Goal: Obtain resource: Download file/media

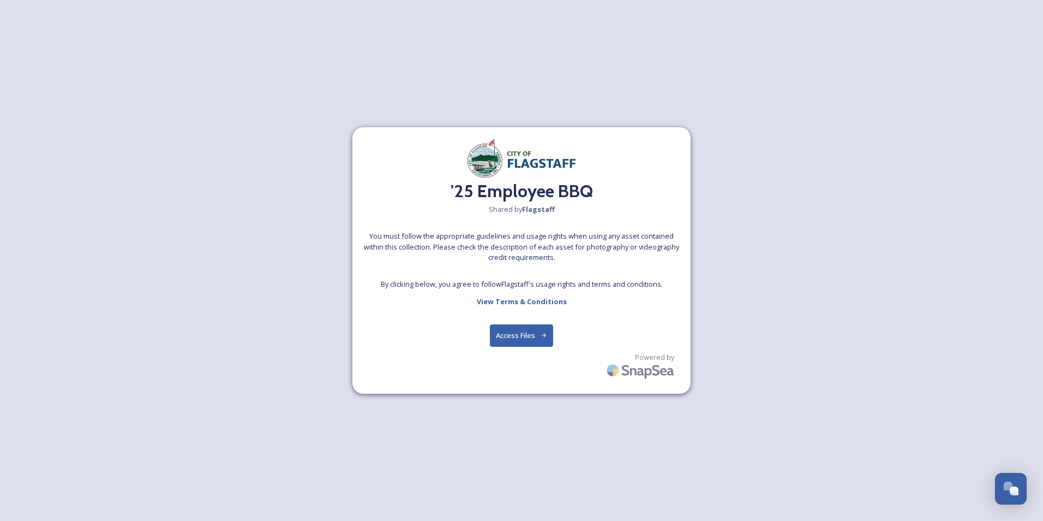
click at [516, 333] on button "Access Files" at bounding box center [522, 335] width 64 height 22
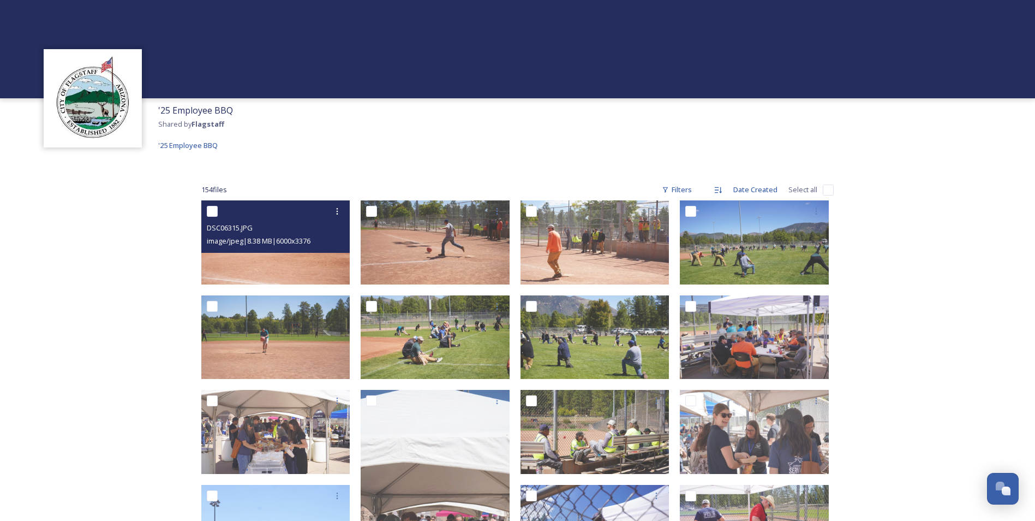
click at [268, 260] on img at bounding box center [275, 242] width 149 height 84
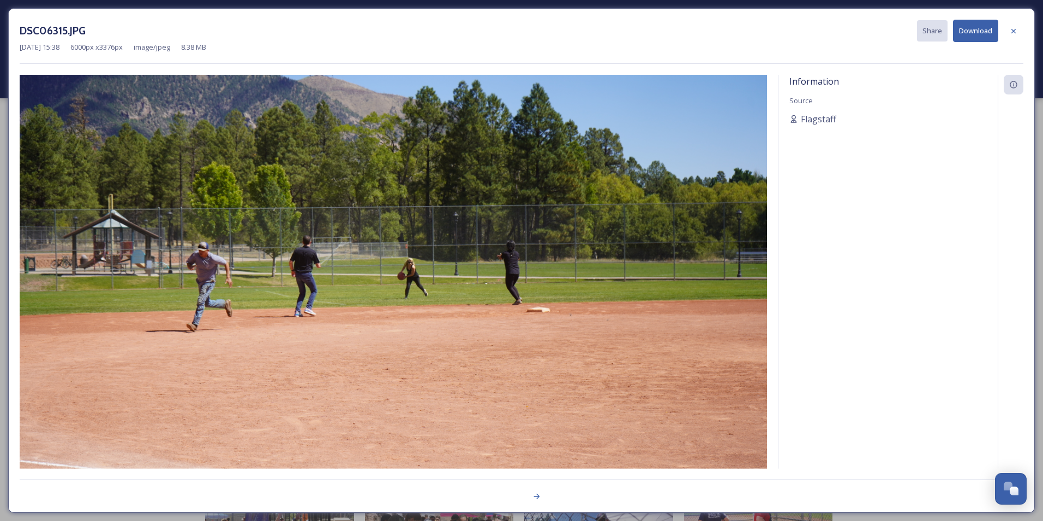
click at [735, 270] on img at bounding box center [393, 285] width 747 height 421
click at [1013, 31] on icon at bounding box center [1014, 30] width 4 height 4
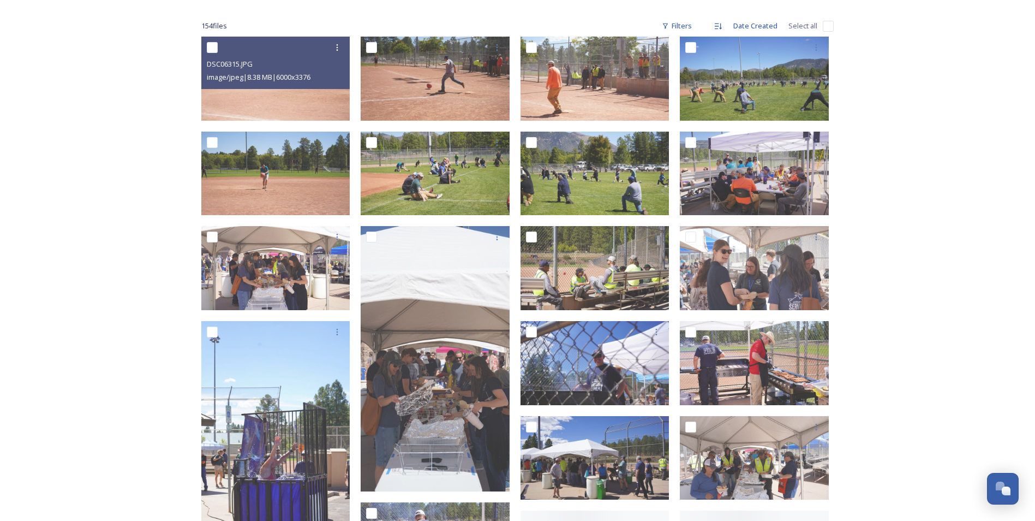
scroll to position [218, 0]
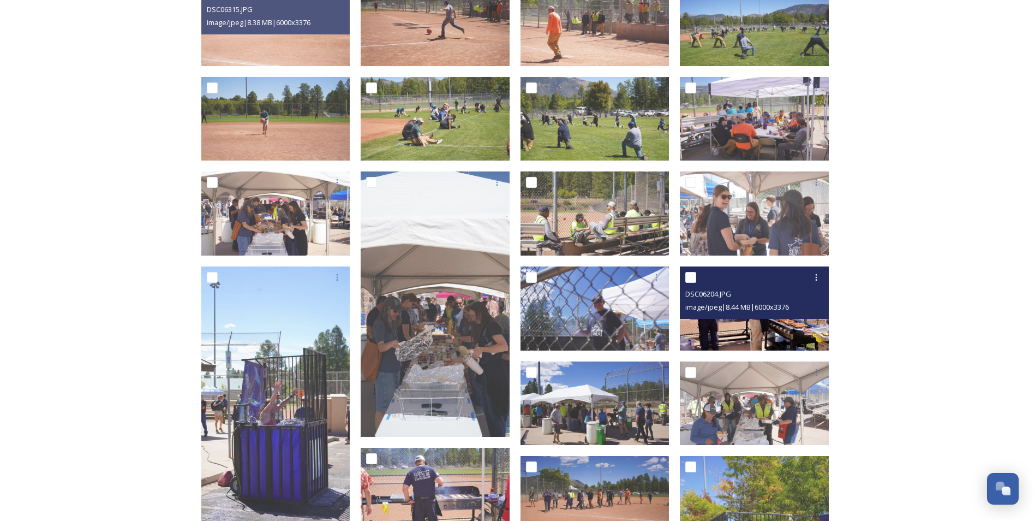
click at [742, 323] on img at bounding box center [754, 308] width 149 height 84
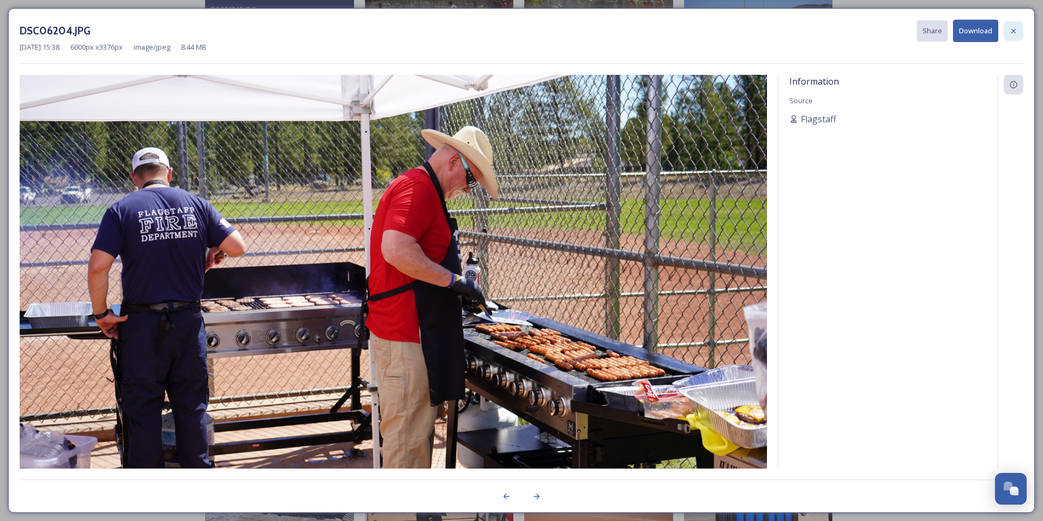
click at [1018, 32] on div at bounding box center [1014, 31] width 20 height 20
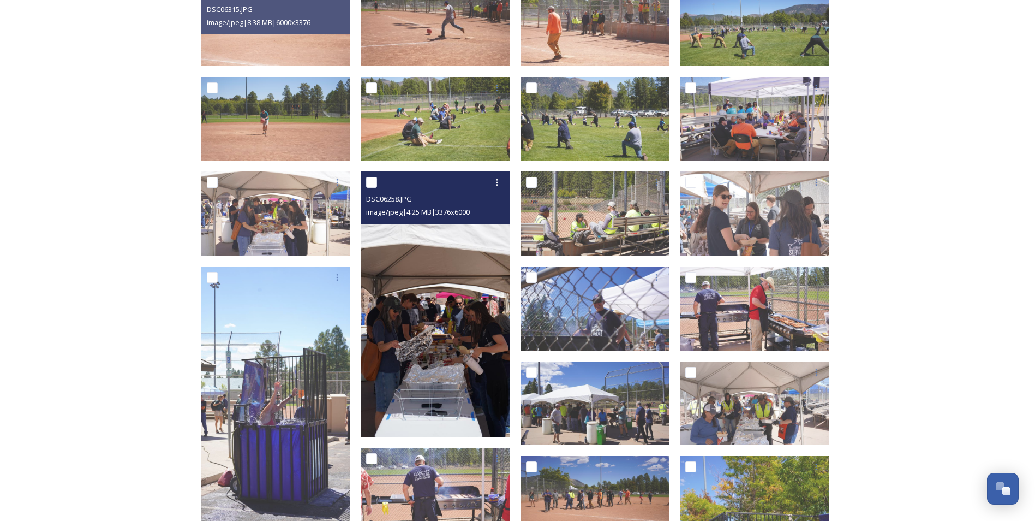
click at [421, 362] on img at bounding box center [435, 303] width 149 height 265
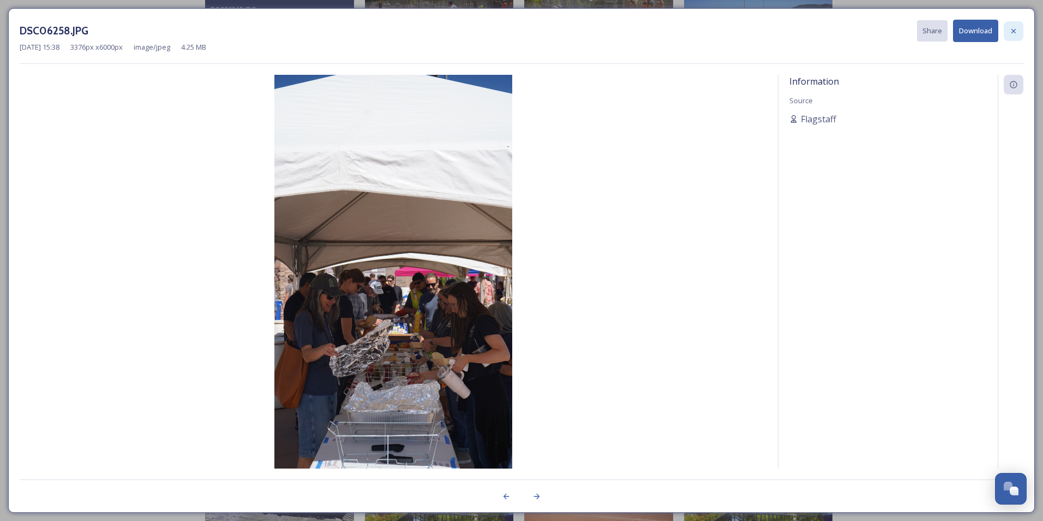
click at [1016, 29] on icon at bounding box center [1013, 31] width 9 height 9
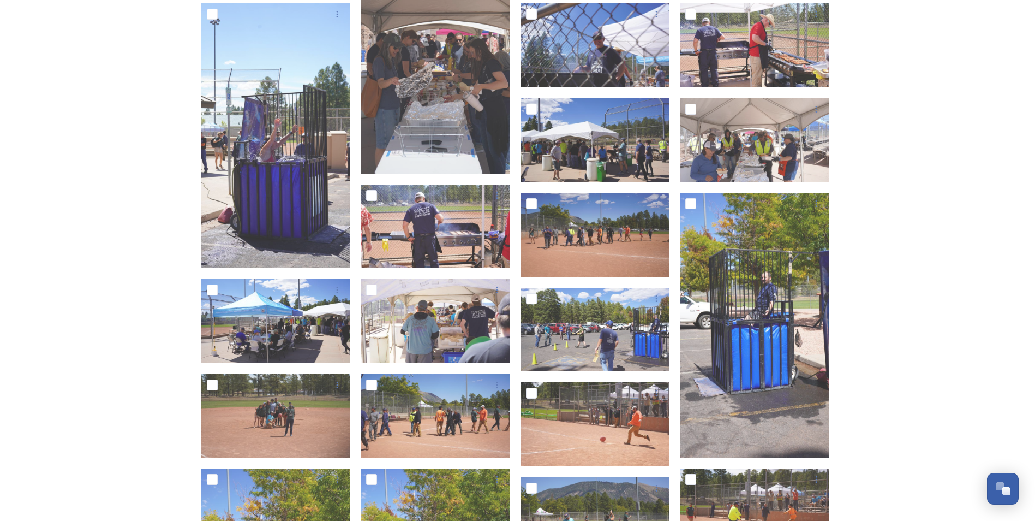
scroll to position [491, 0]
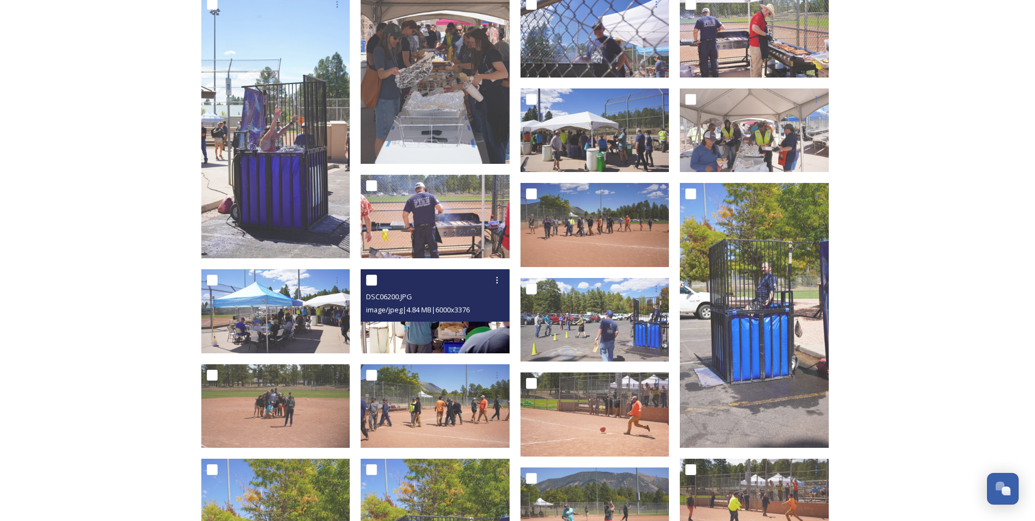
click at [457, 327] on img at bounding box center [435, 311] width 149 height 84
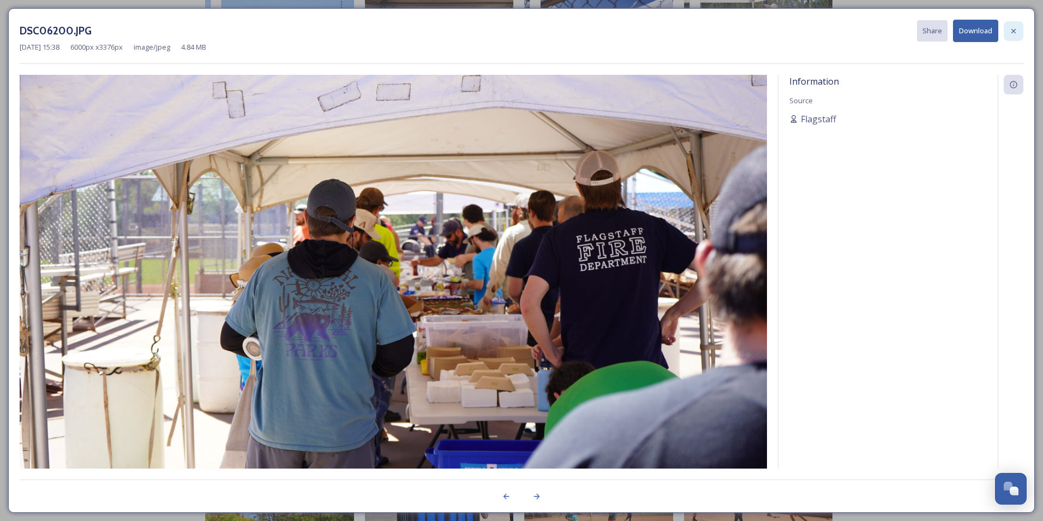
click at [1018, 28] on div at bounding box center [1014, 31] width 20 height 20
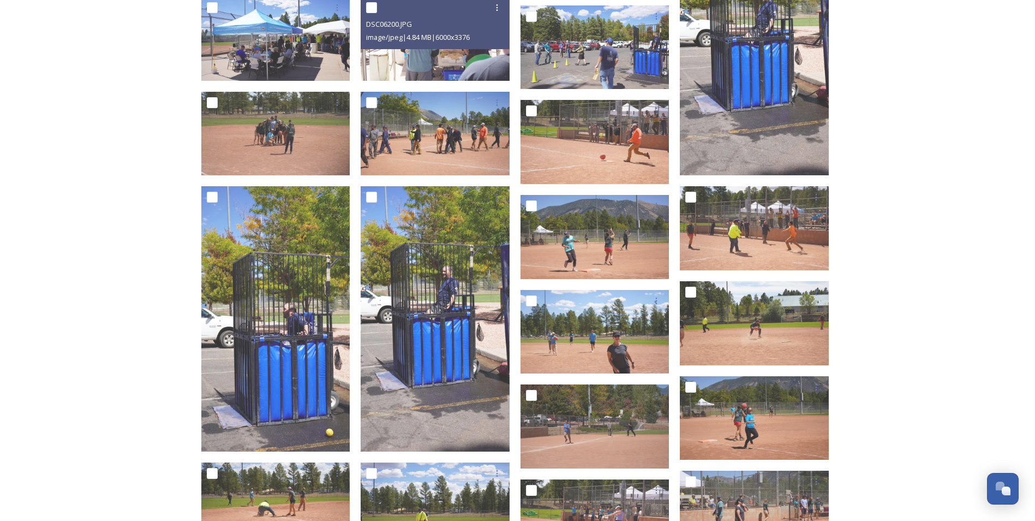
scroll to position [764, 0]
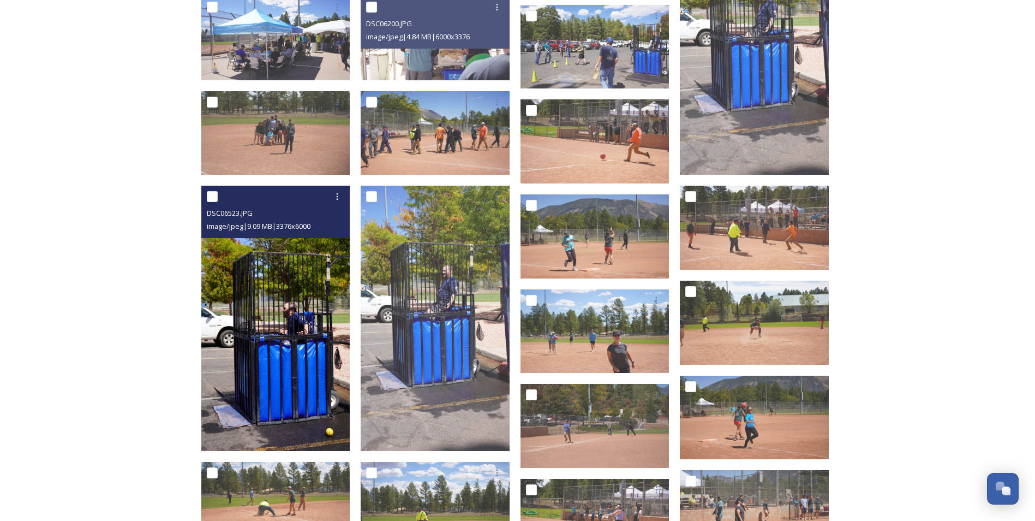
click at [295, 324] on img at bounding box center [275, 318] width 149 height 265
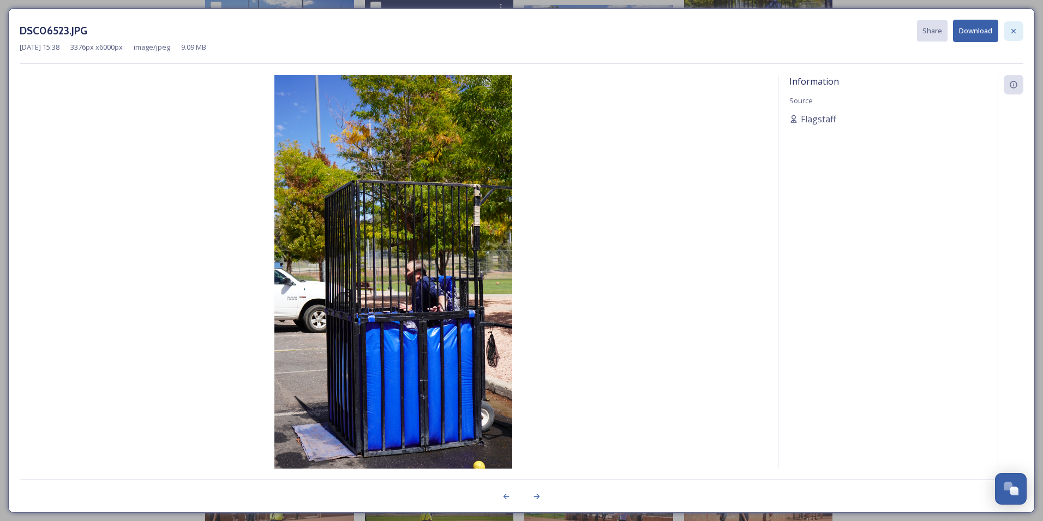
click at [1014, 27] on icon at bounding box center [1013, 31] width 9 height 9
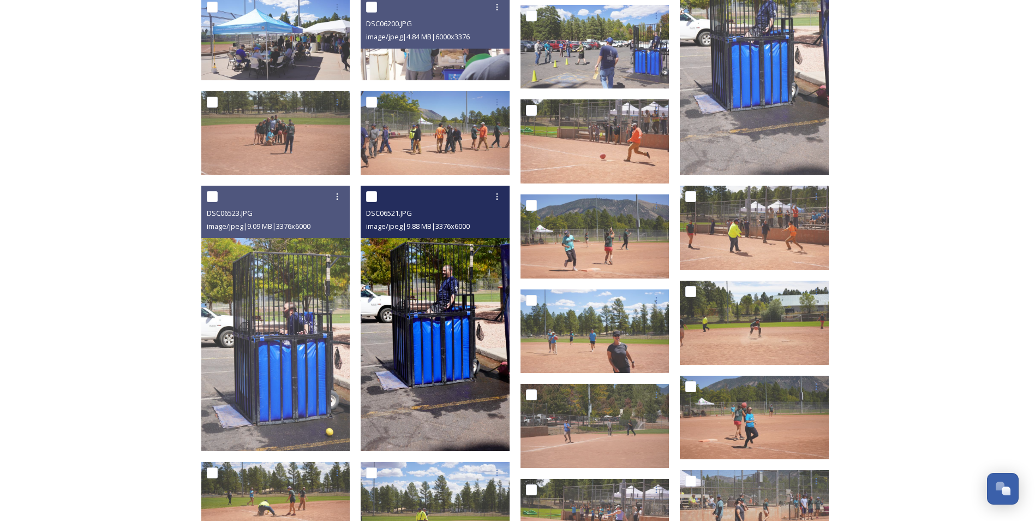
click at [456, 332] on img at bounding box center [435, 318] width 149 height 265
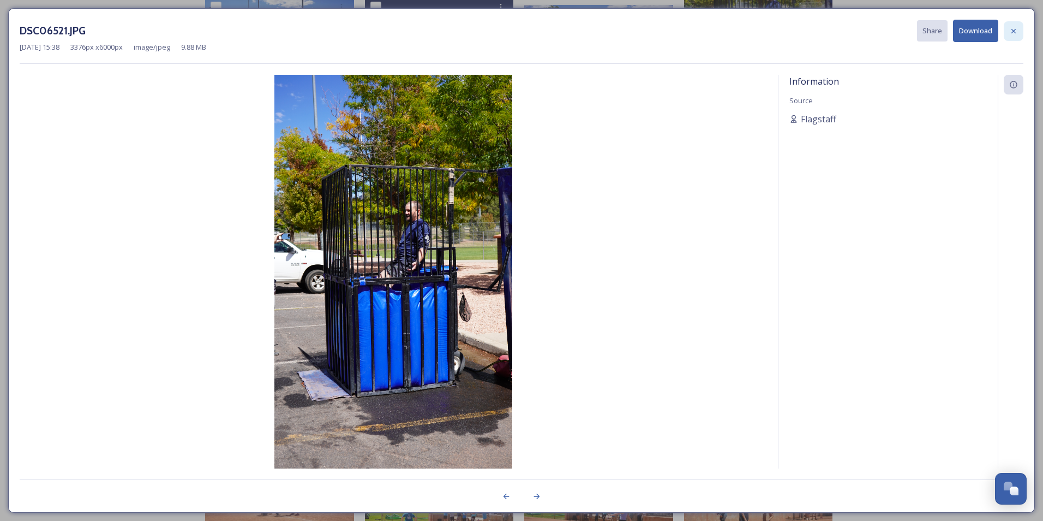
click at [1018, 28] on icon at bounding box center [1013, 31] width 9 height 9
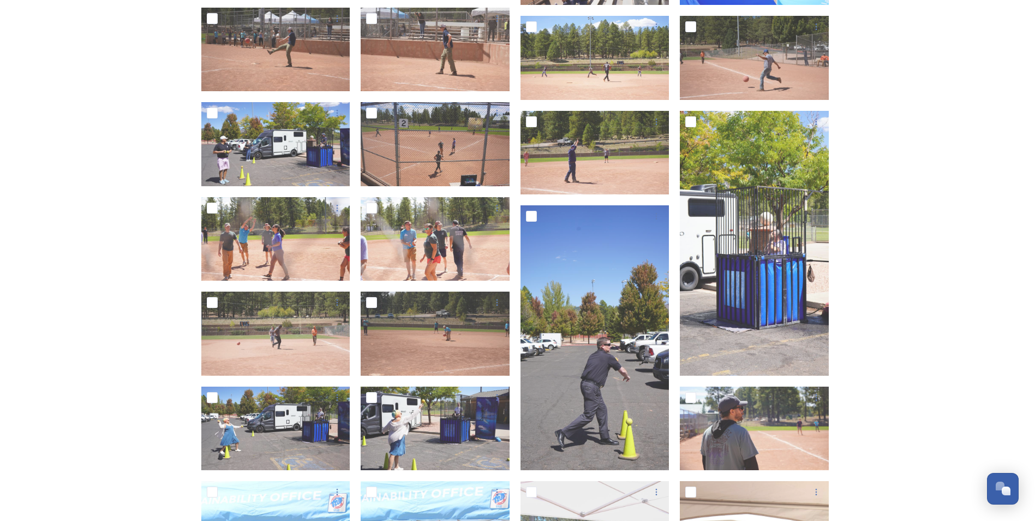
scroll to position [1746, 0]
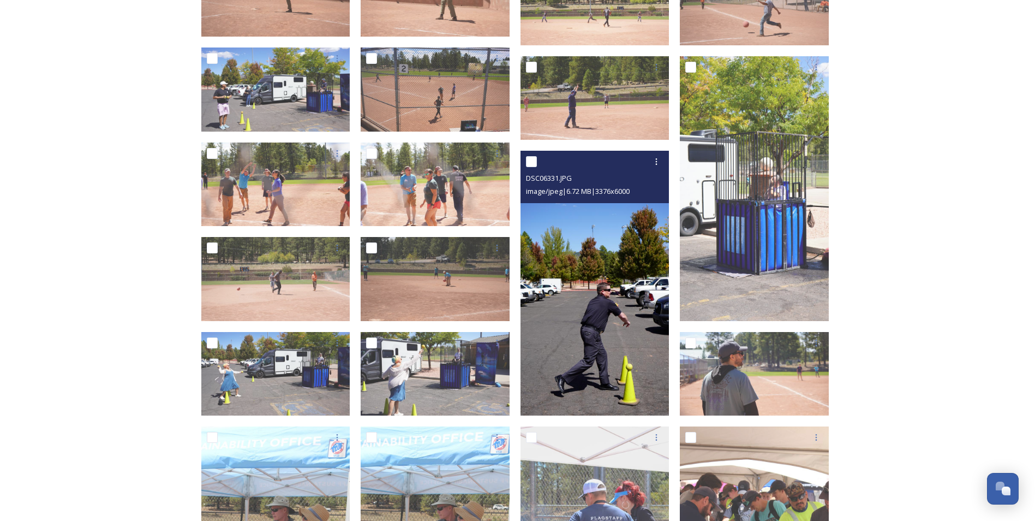
click at [609, 259] on img at bounding box center [595, 283] width 149 height 265
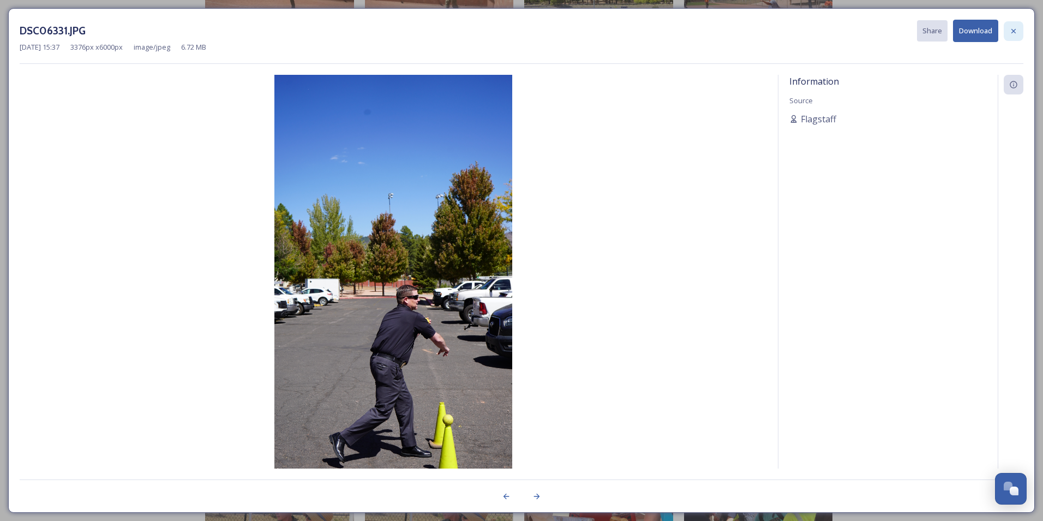
click at [1009, 29] on div at bounding box center [1014, 31] width 20 height 20
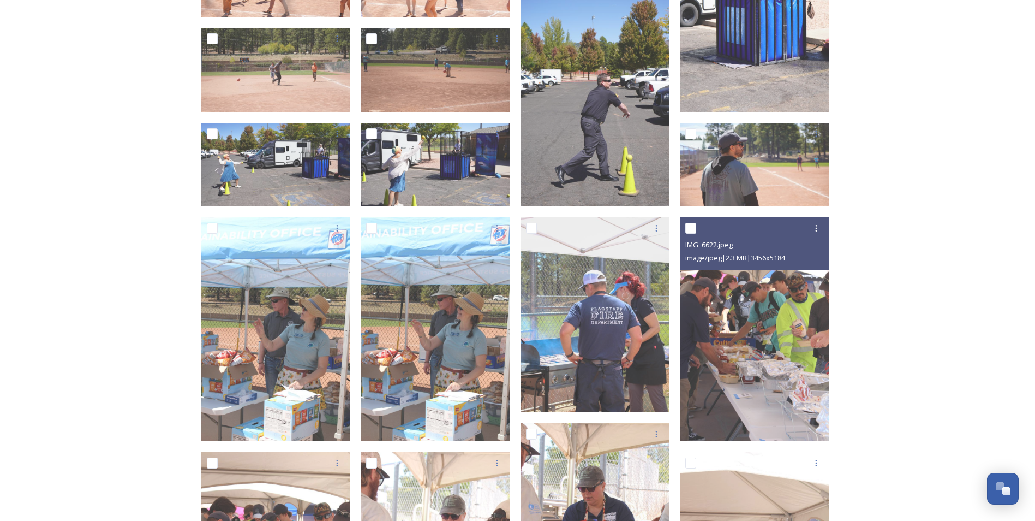
scroll to position [1964, 0]
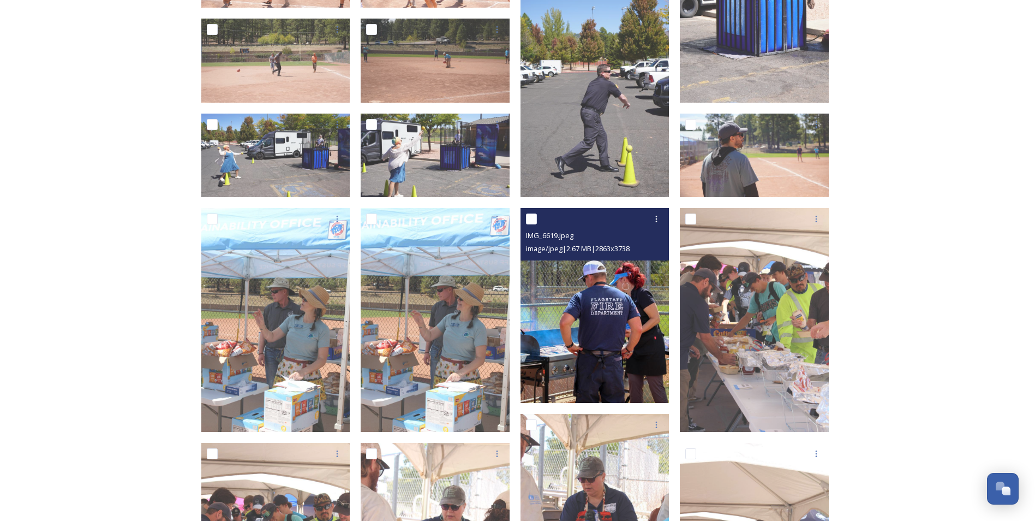
click at [598, 333] on img at bounding box center [595, 305] width 149 height 195
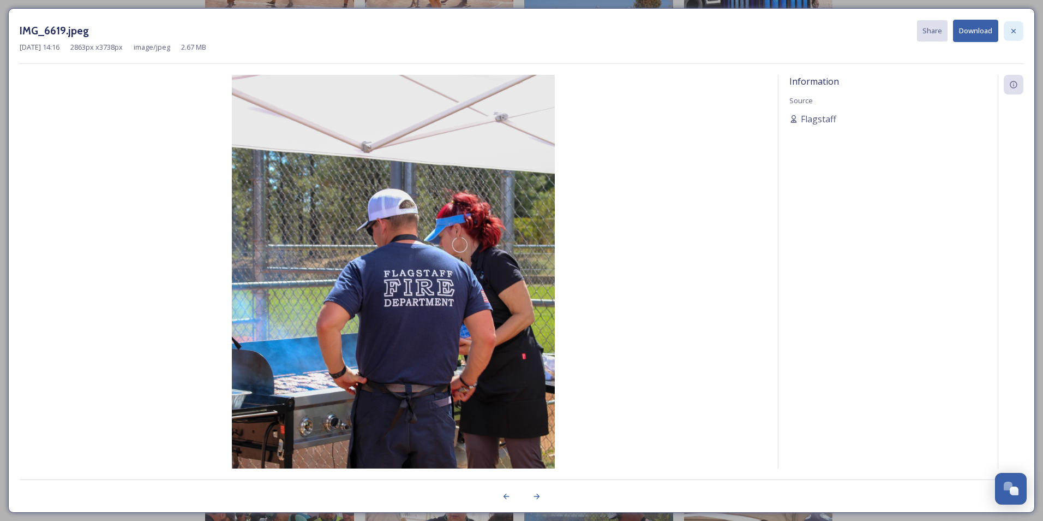
click at [1015, 30] on icon at bounding box center [1013, 31] width 9 height 9
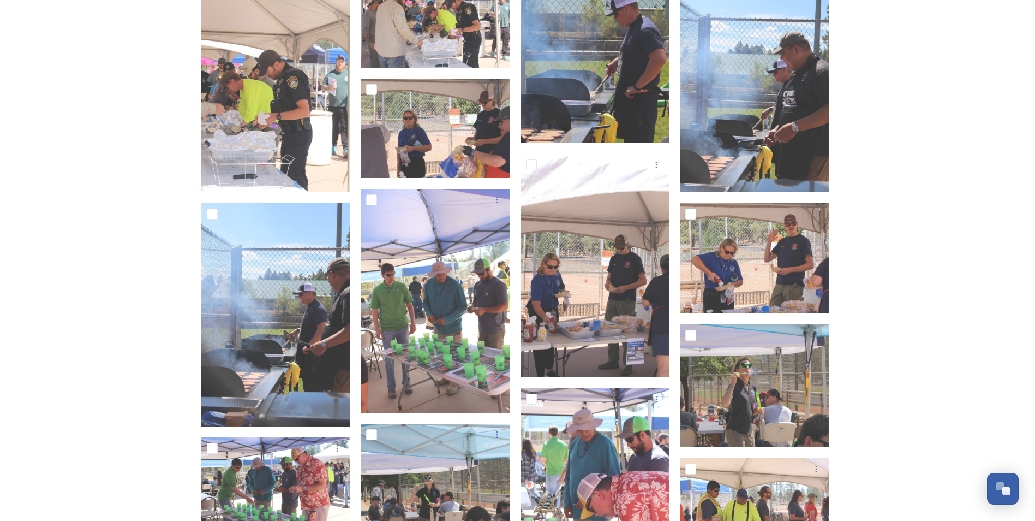
scroll to position [2673, 0]
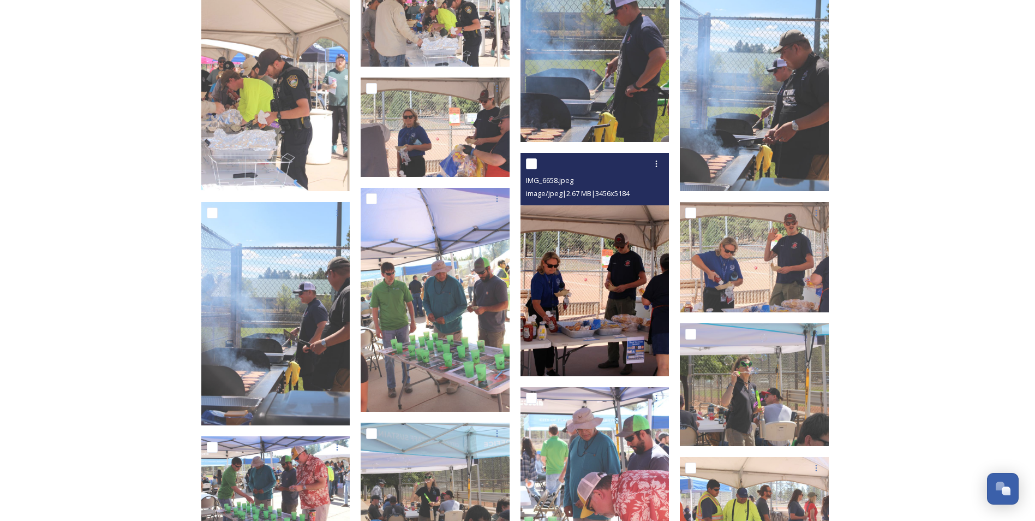
click at [632, 282] on img at bounding box center [595, 265] width 149 height 224
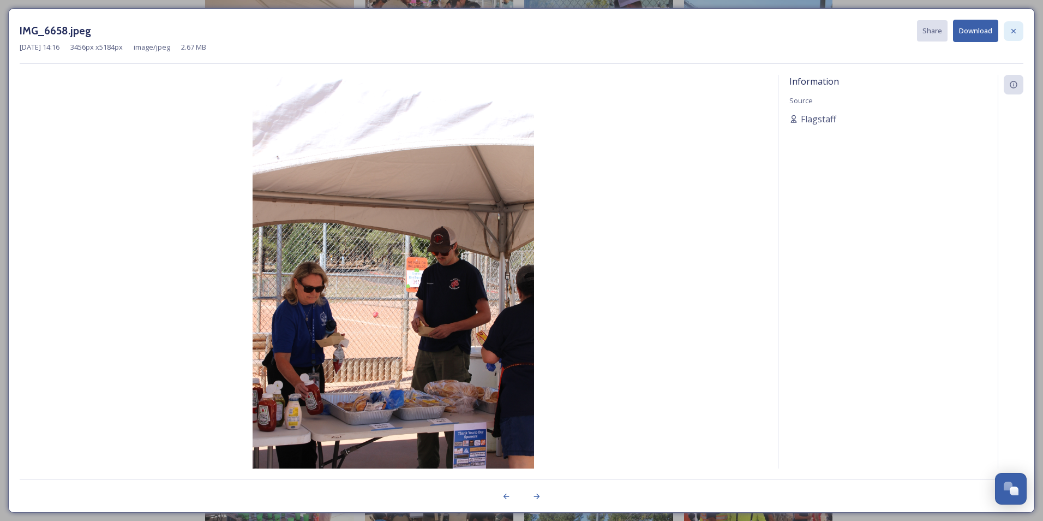
click at [1013, 34] on icon at bounding box center [1013, 31] width 9 height 9
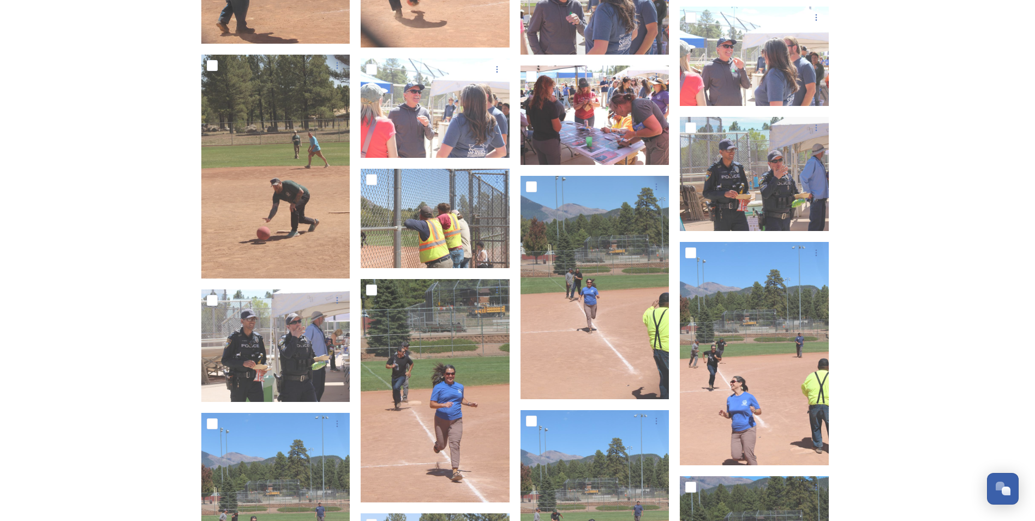
scroll to position [4365, 0]
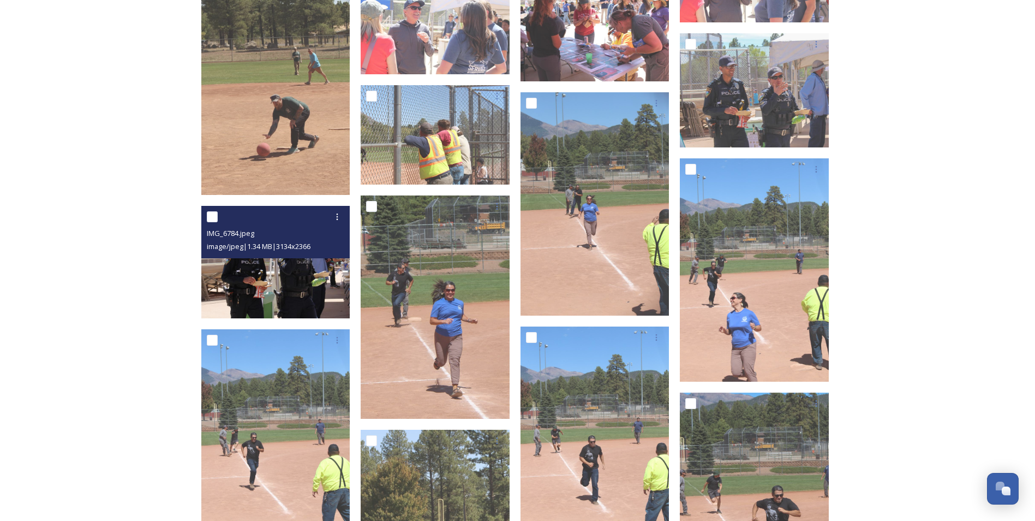
click at [284, 269] on img at bounding box center [275, 262] width 149 height 112
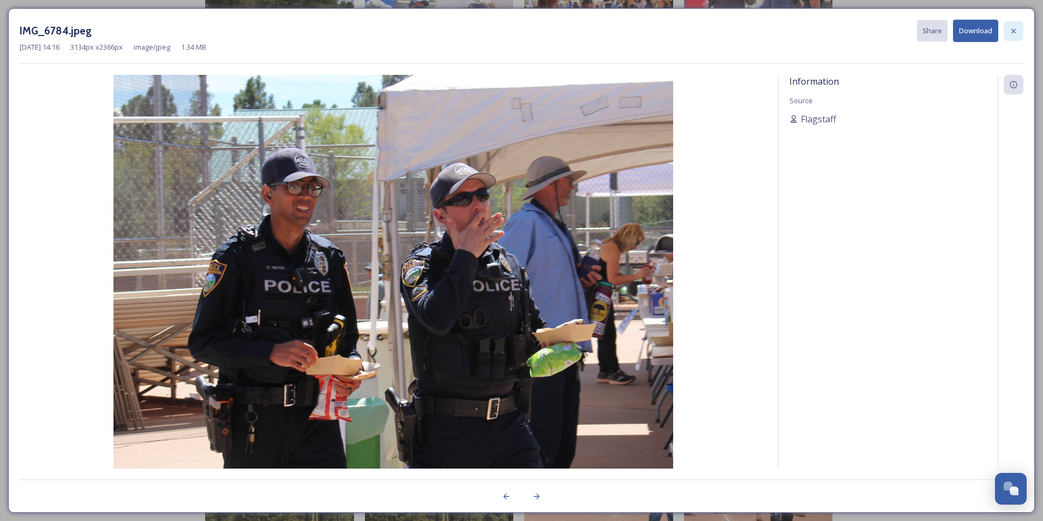
click at [1014, 30] on icon at bounding box center [1014, 30] width 4 height 4
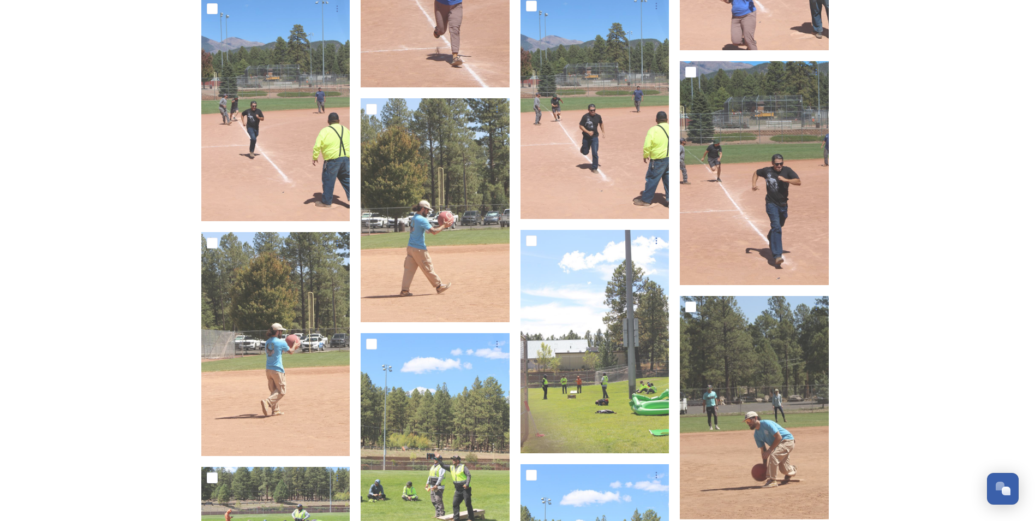
scroll to position [4617, 0]
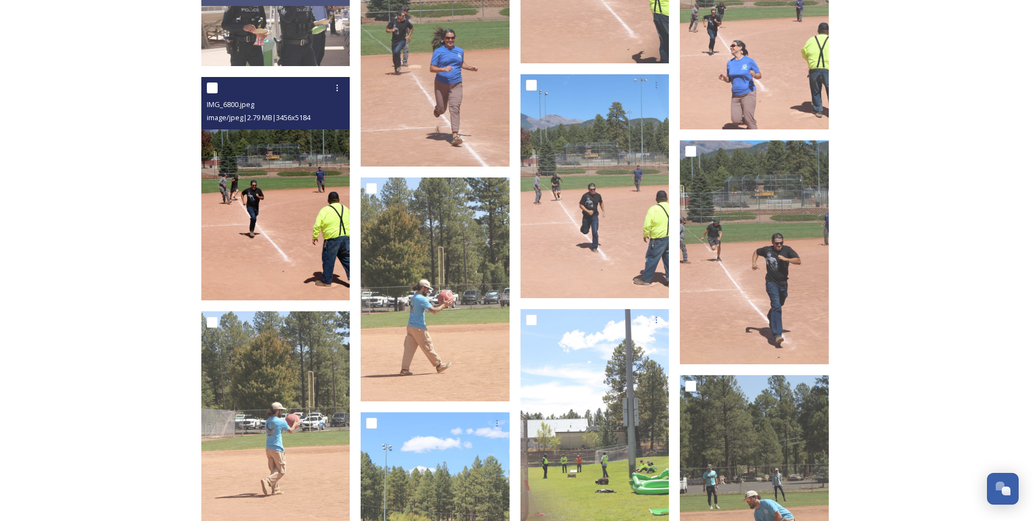
click at [269, 232] on img at bounding box center [275, 189] width 149 height 224
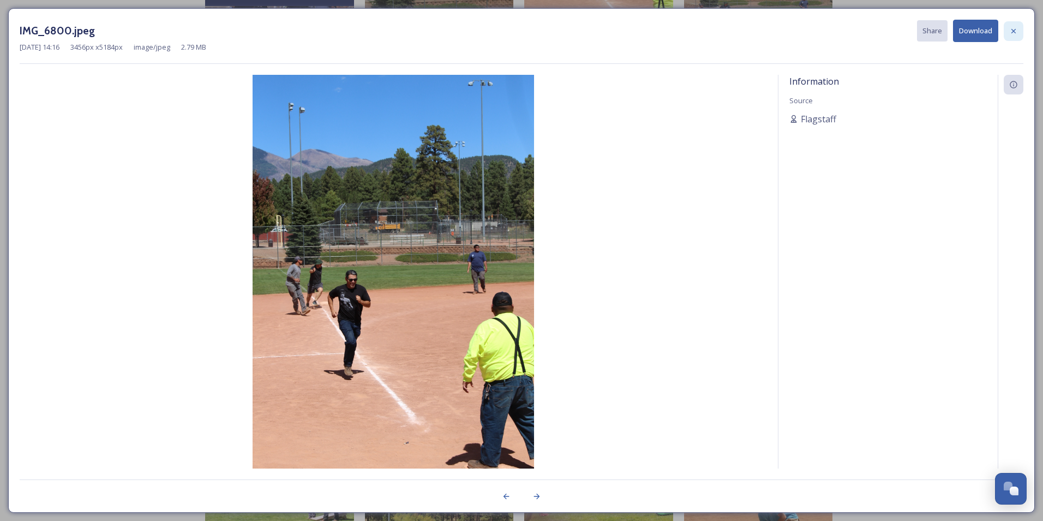
click at [1020, 31] on div at bounding box center [1014, 31] width 20 height 20
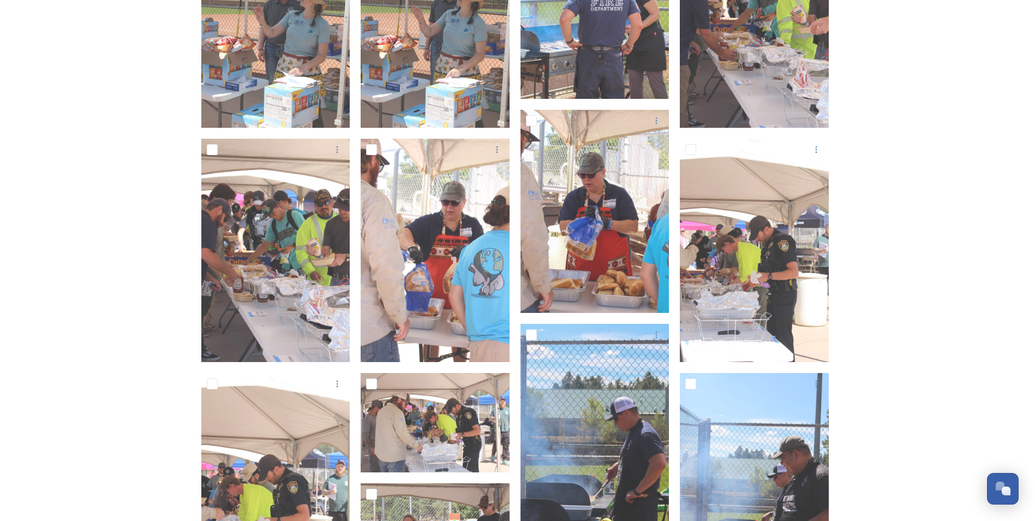
scroll to position [2162, 0]
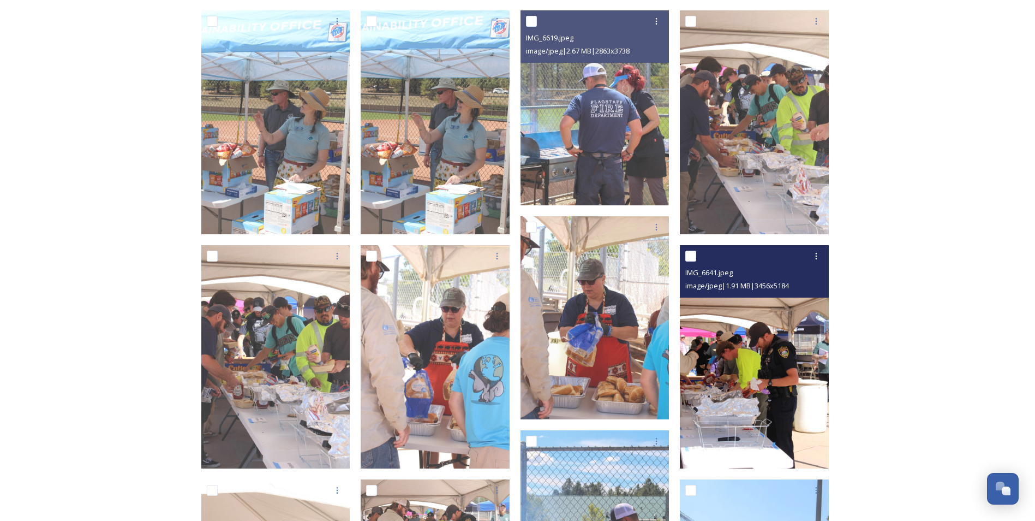
click at [772, 328] on img at bounding box center [754, 357] width 149 height 224
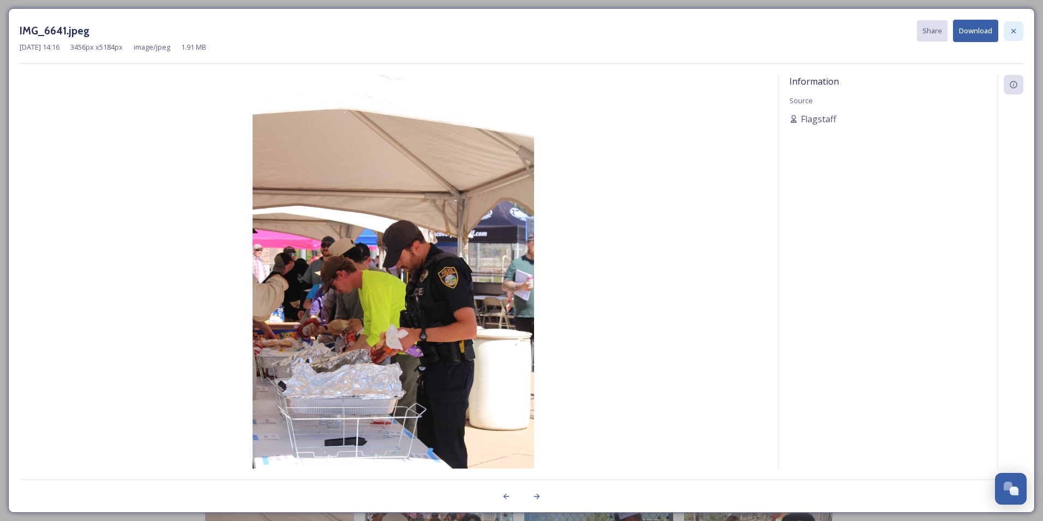
click at [1013, 31] on icon at bounding box center [1014, 30] width 4 height 4
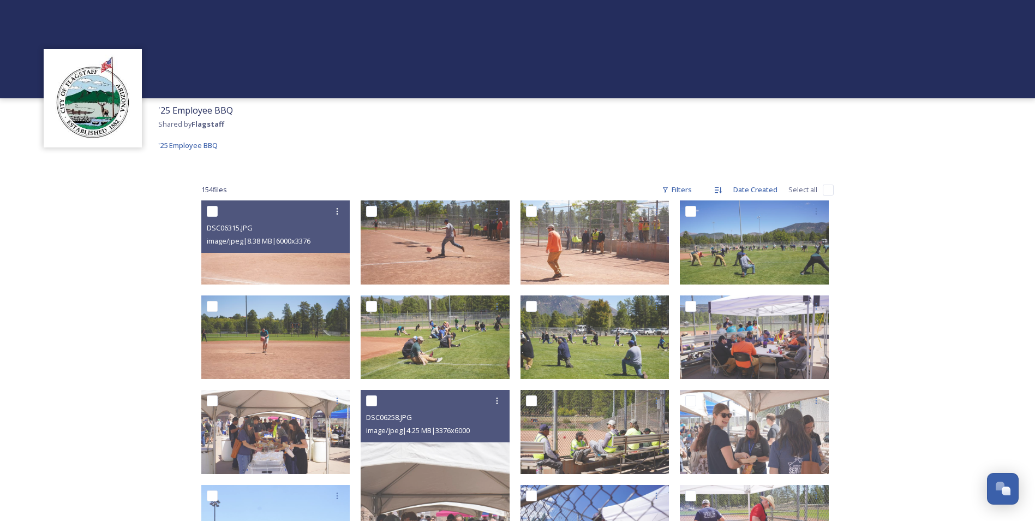
click at [828, 189] on input "checkbox" at bounding box center [828, 189] width 11 height 11
checkbox input "true"
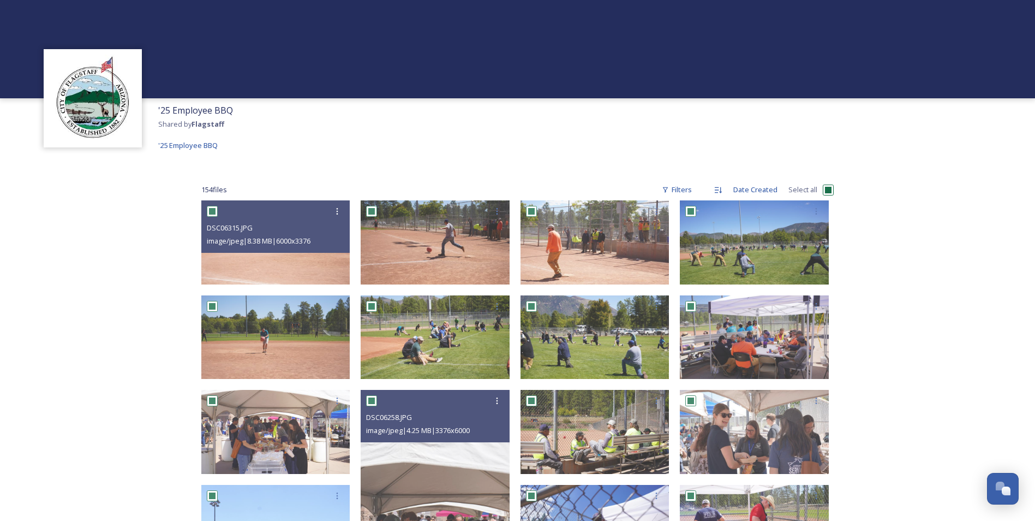
checkbox input "true"
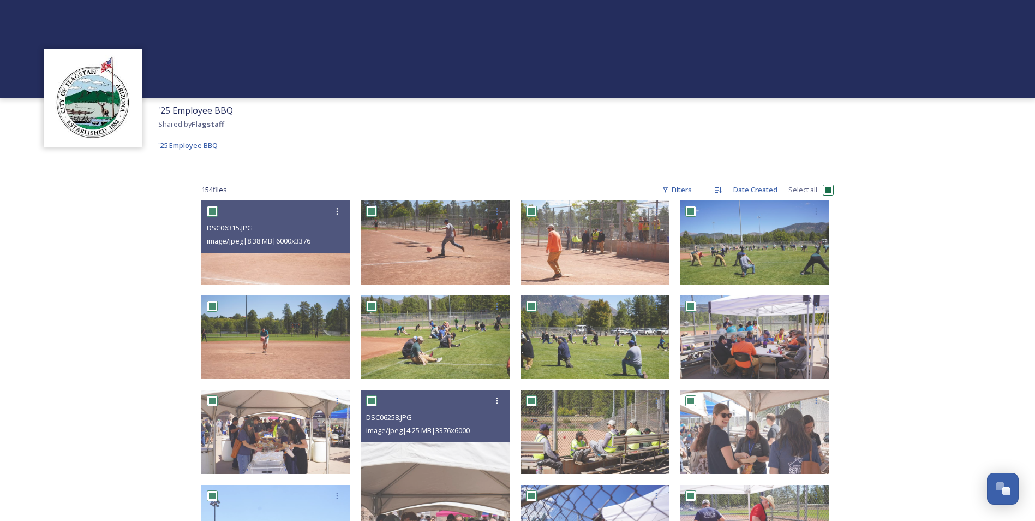
checkbox input "true"
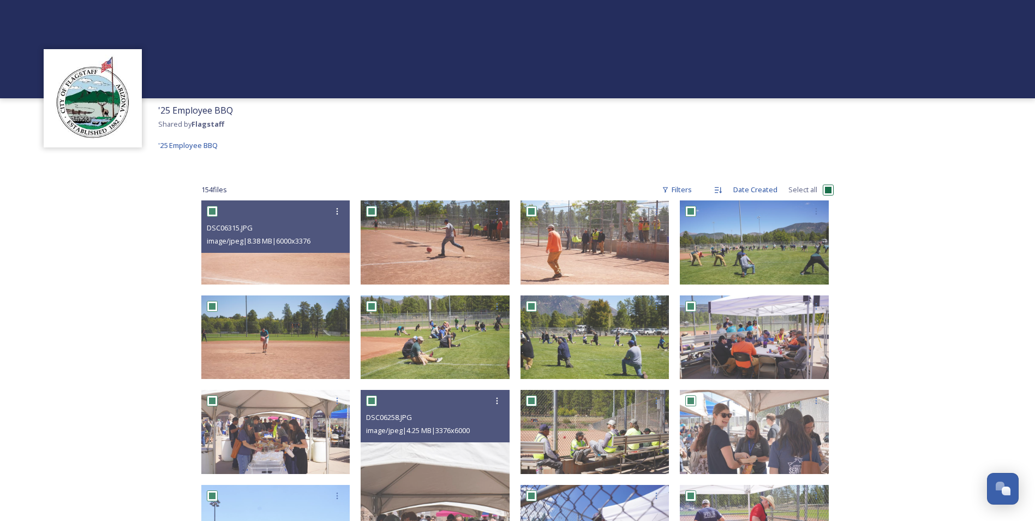
checkbox input "true"
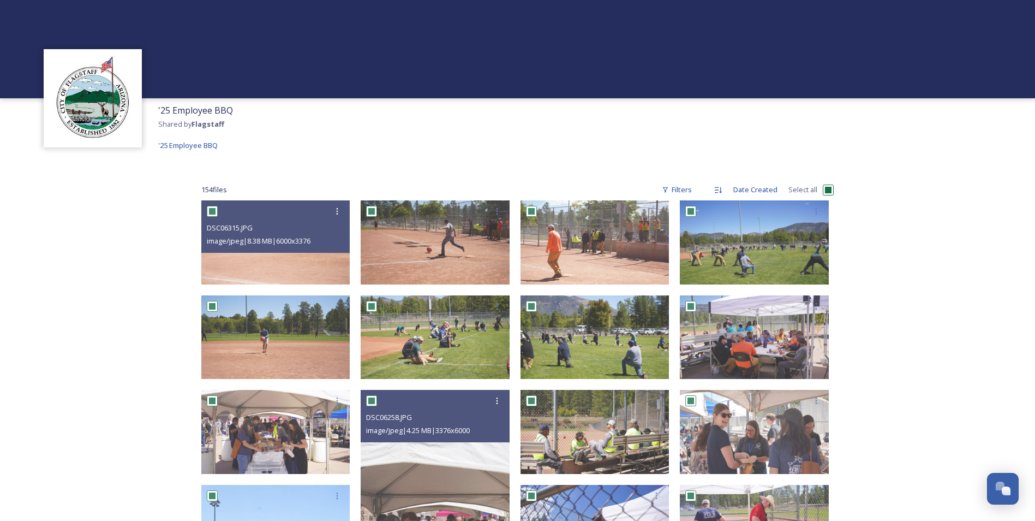
checkbox input "true"
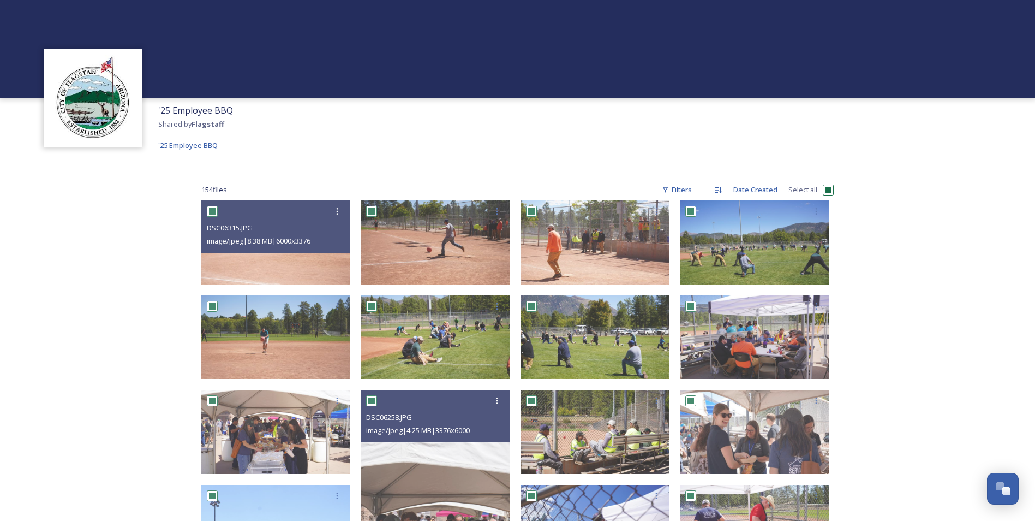
checkbox input "true"
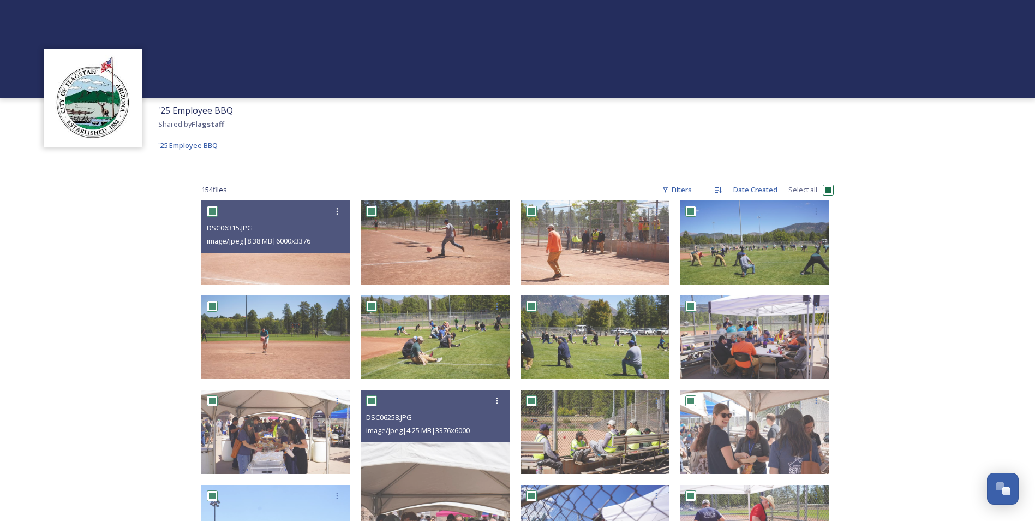
checkbox input "true"
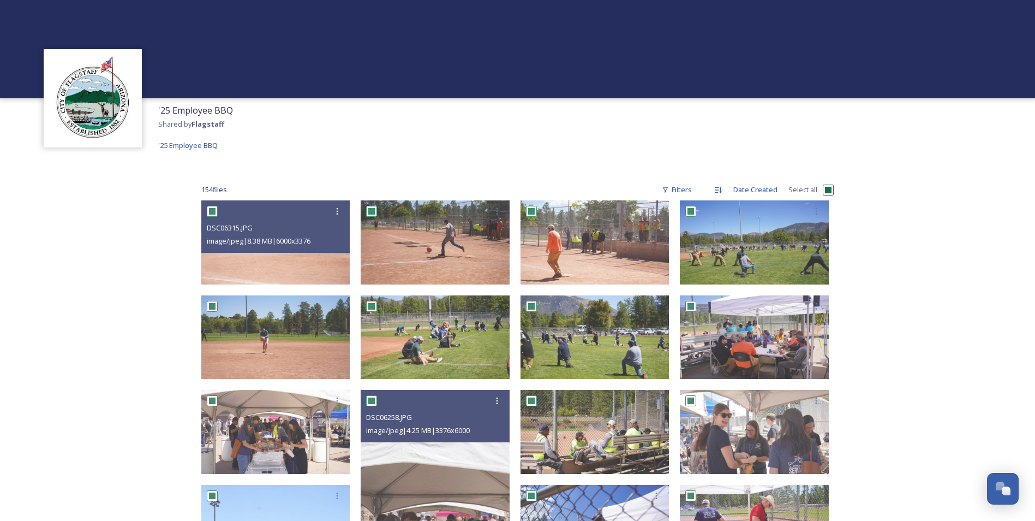
checkbox input "true"
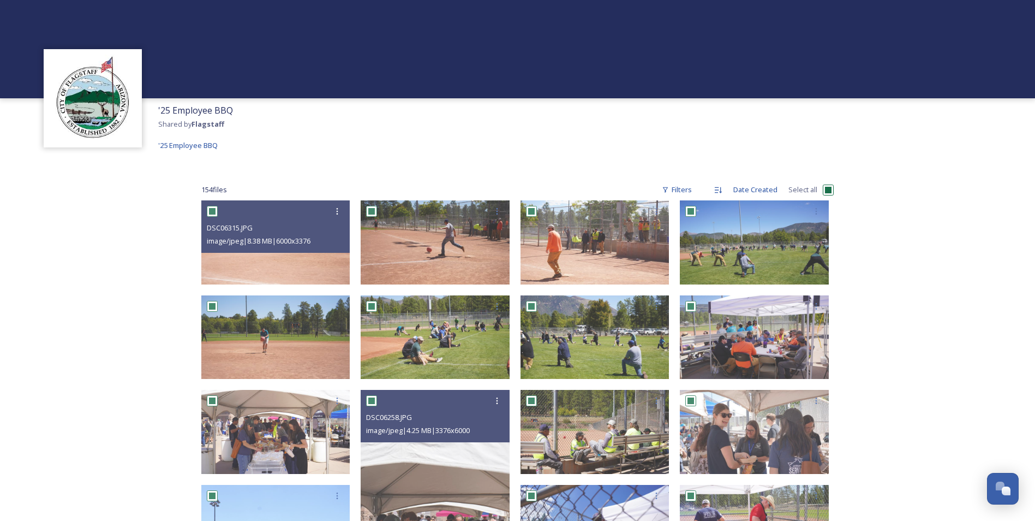
checkbox input "true"
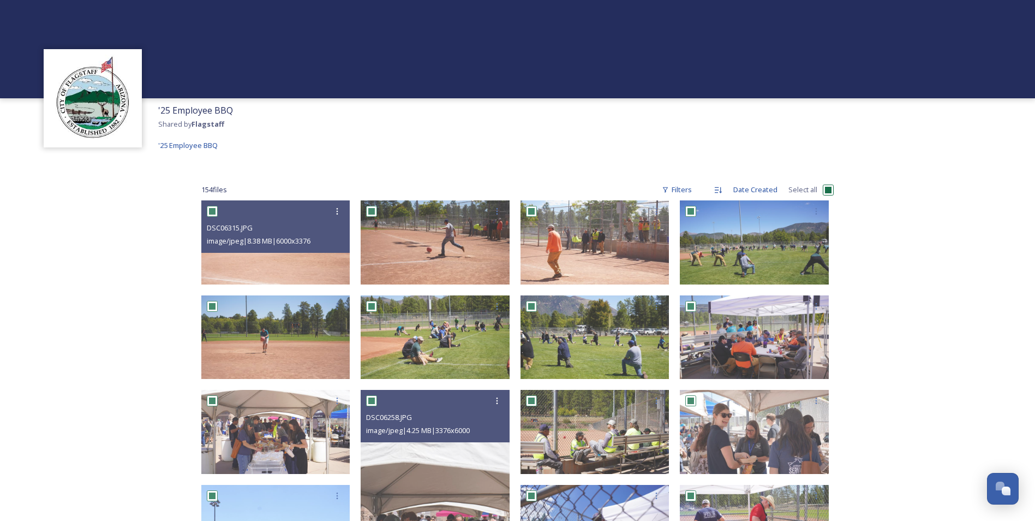
checkbox input "true"
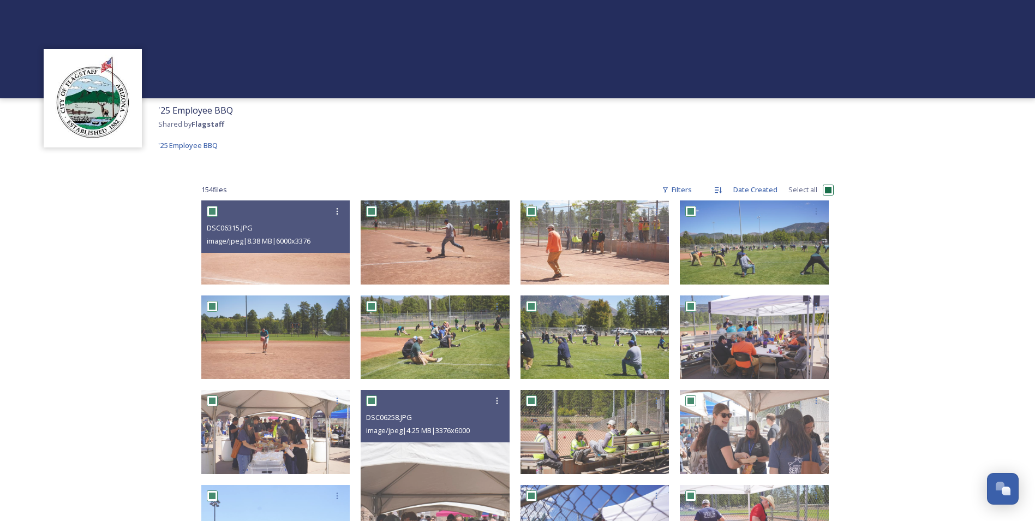
checkbox input "true"
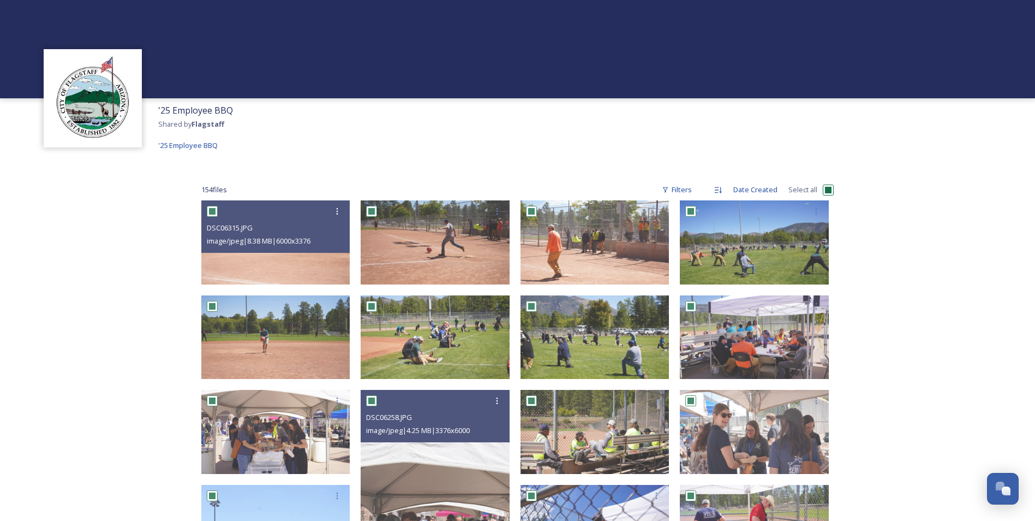
checkbox input "true"
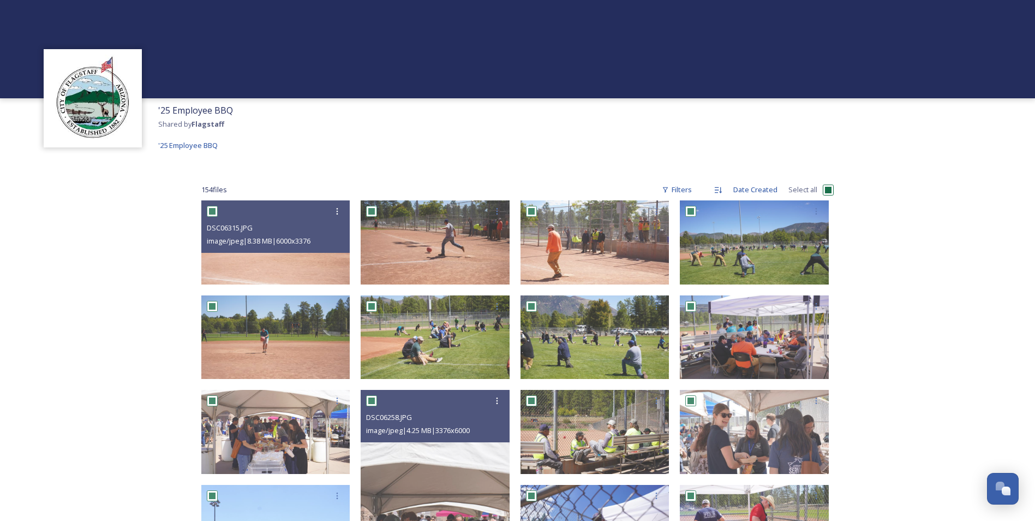
checkbox input "true"
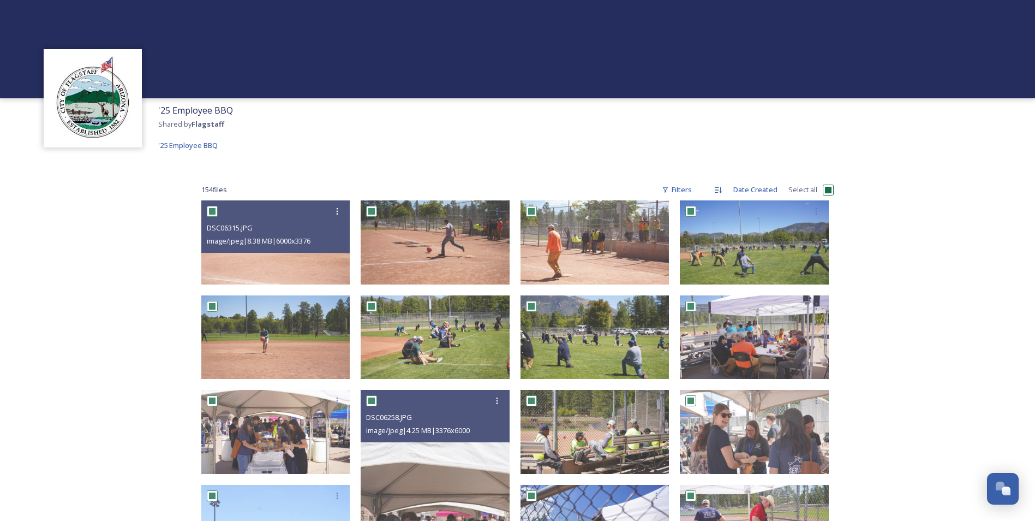
checkbox input "true"
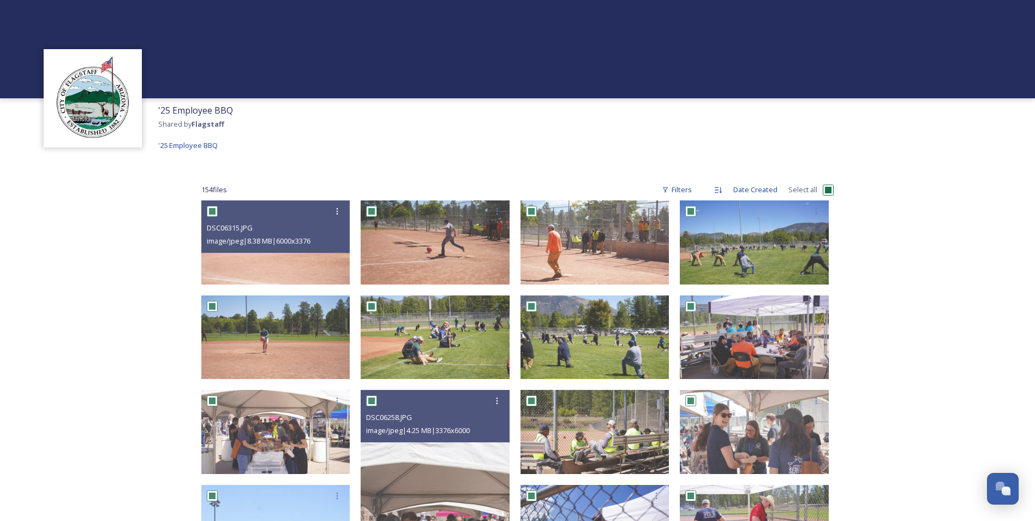
checkbox input "true"
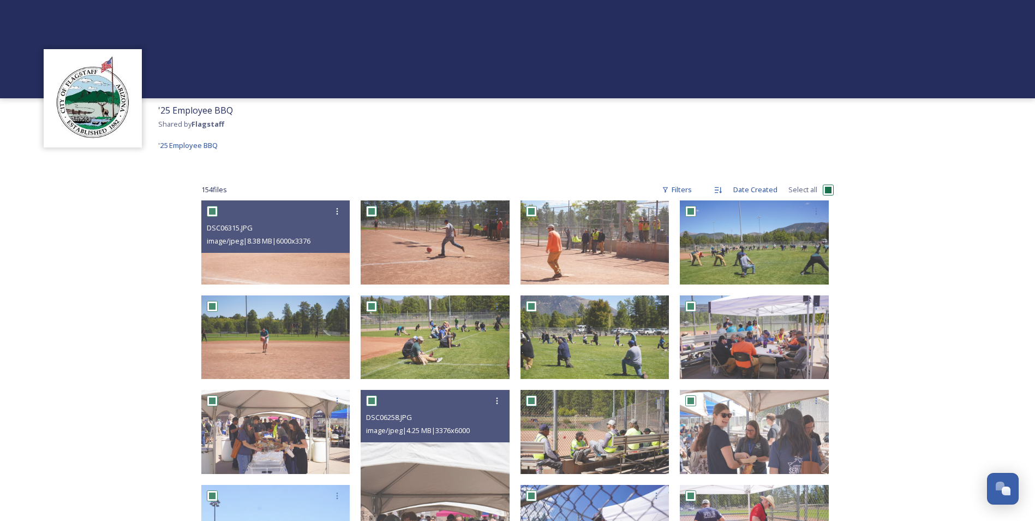
checkbox input "true"
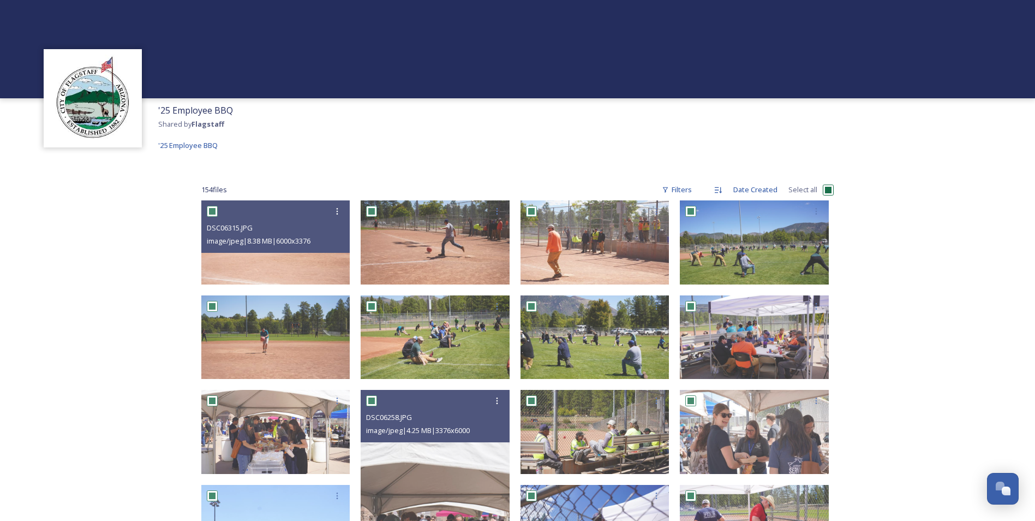
checkbox input "true"
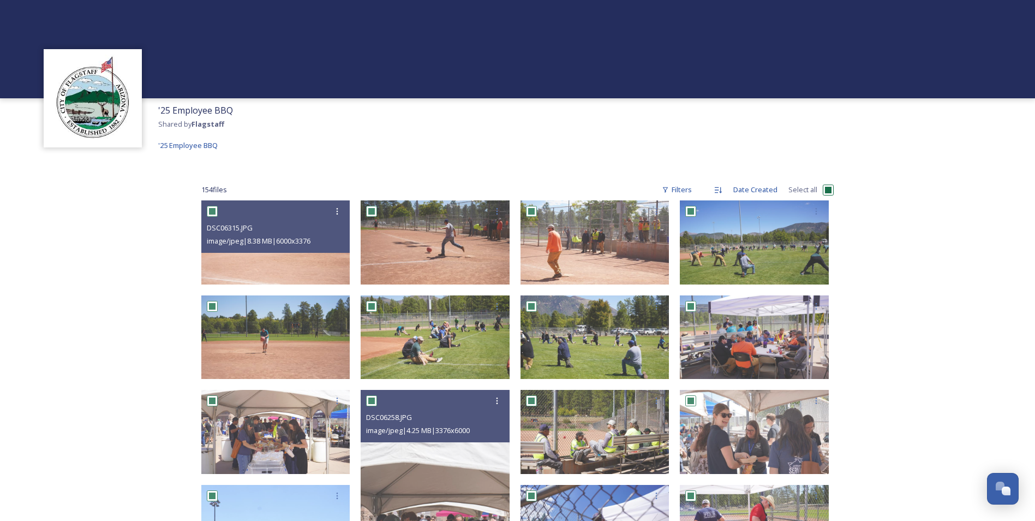
checkbox input "true"
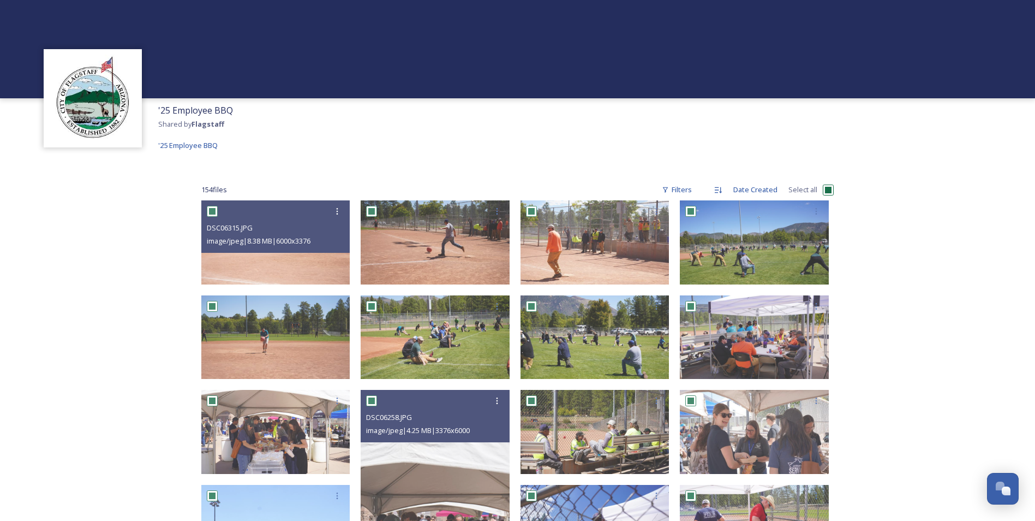
checkbox input "true"
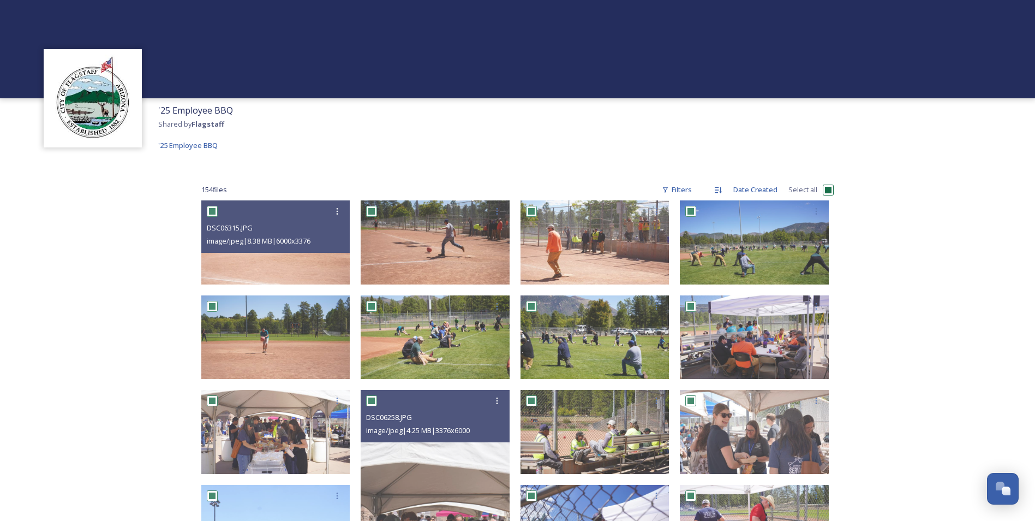
checkbox input "true"
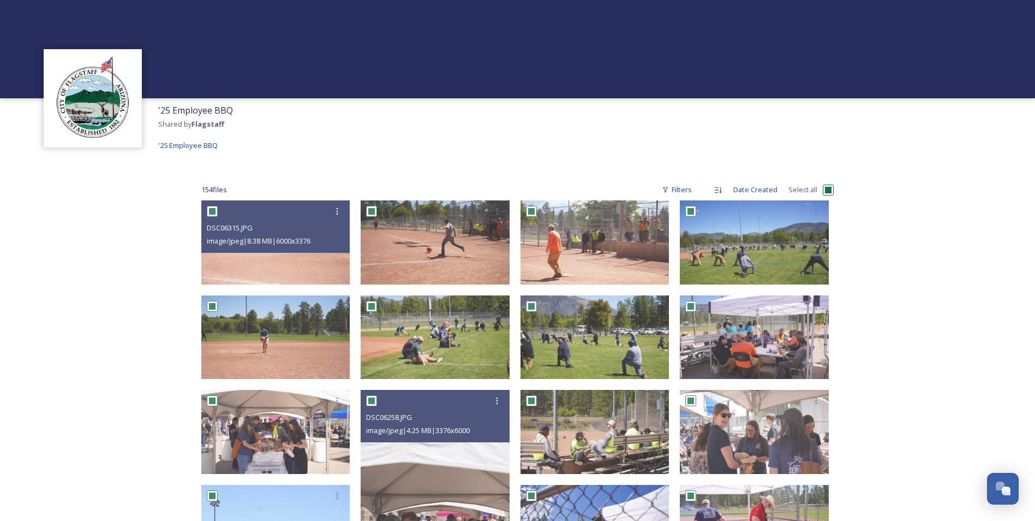
checkbox input "true"
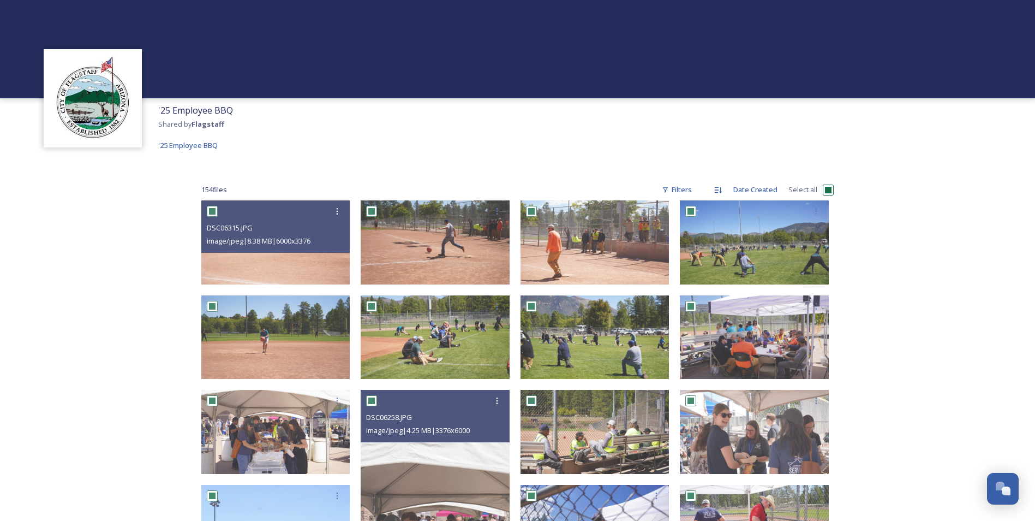
checkbox input "true"
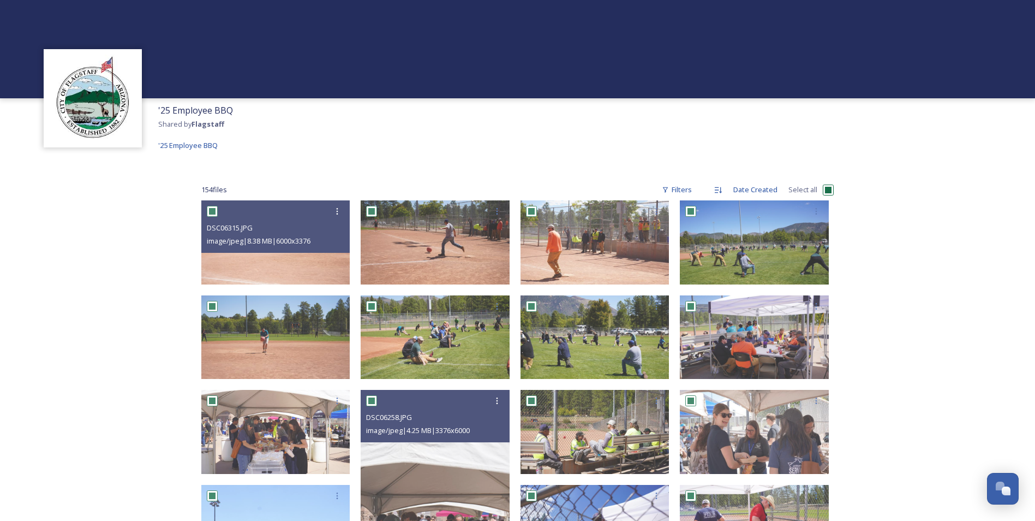
checkbox input "true"
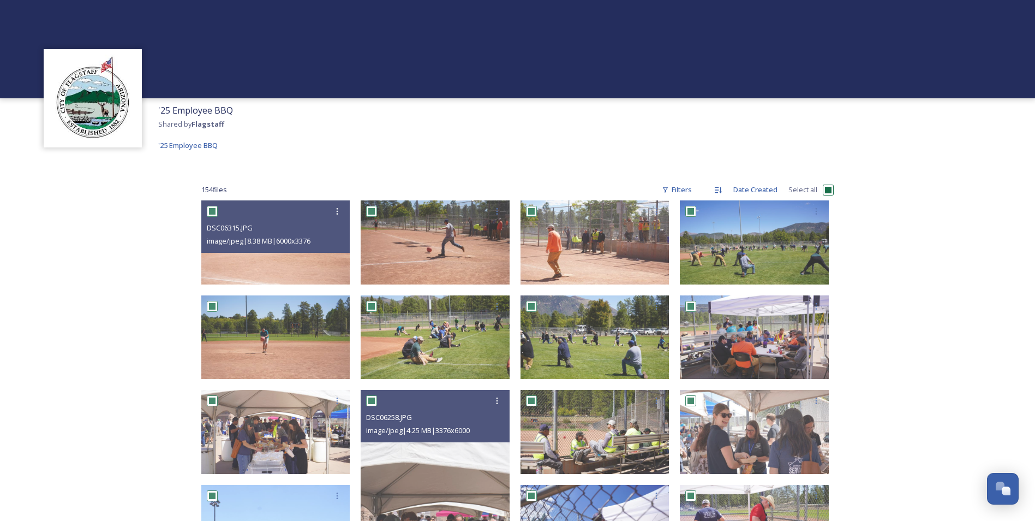
checkbox input "true"
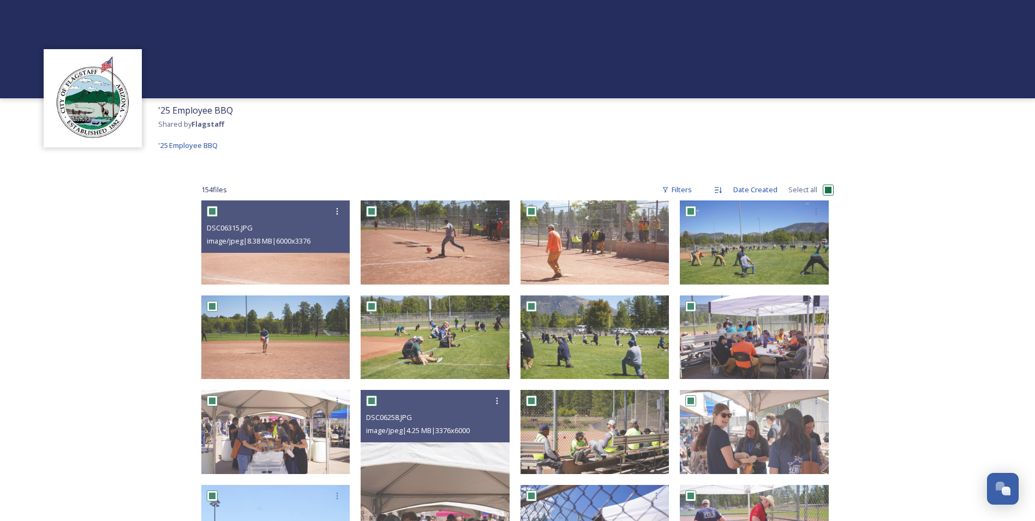
checkbox input "true"
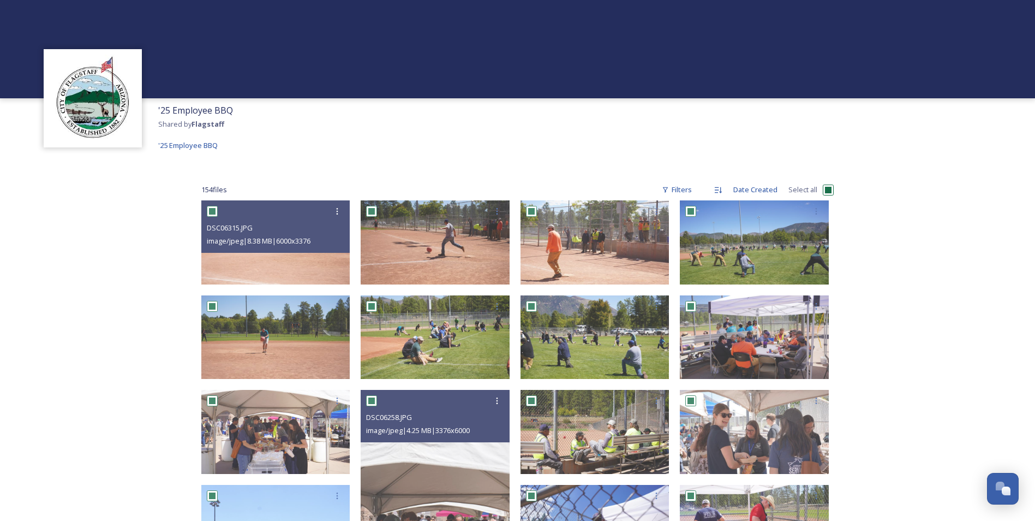
checkbox input "true"
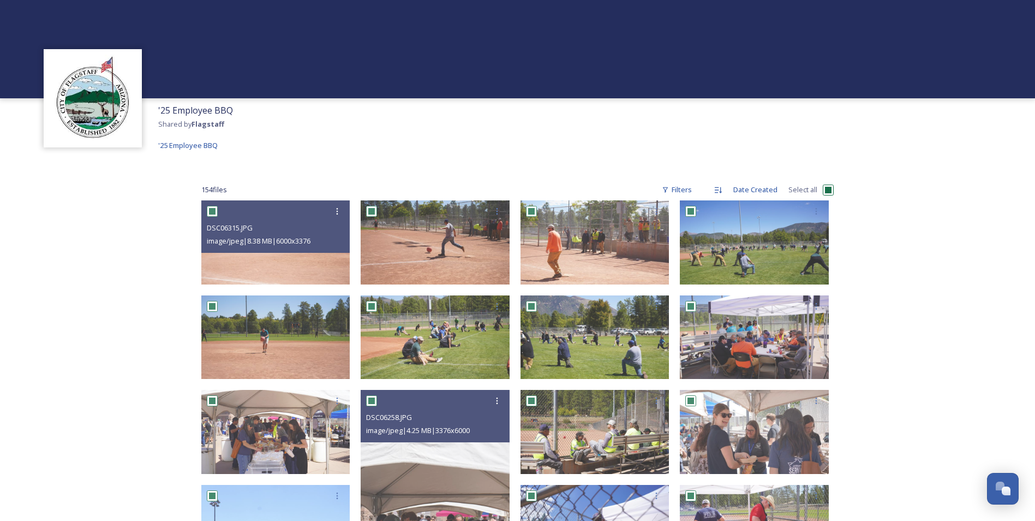
checkbox input "true"
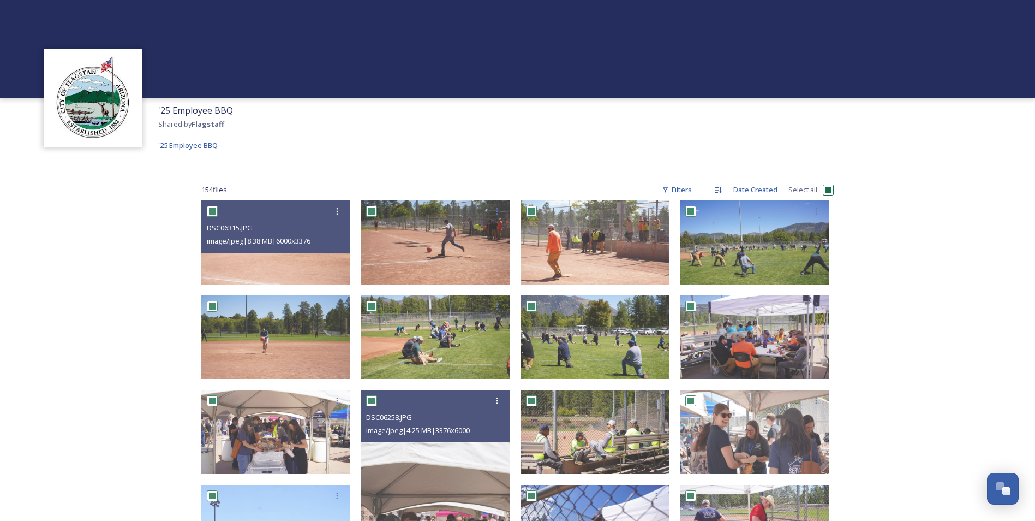
checkbox input "true"
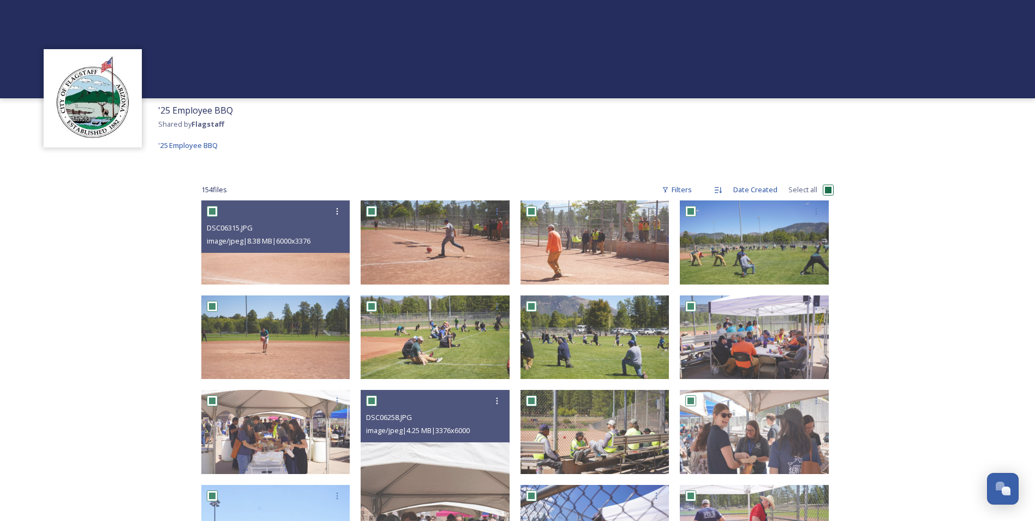
checkbox input "true"
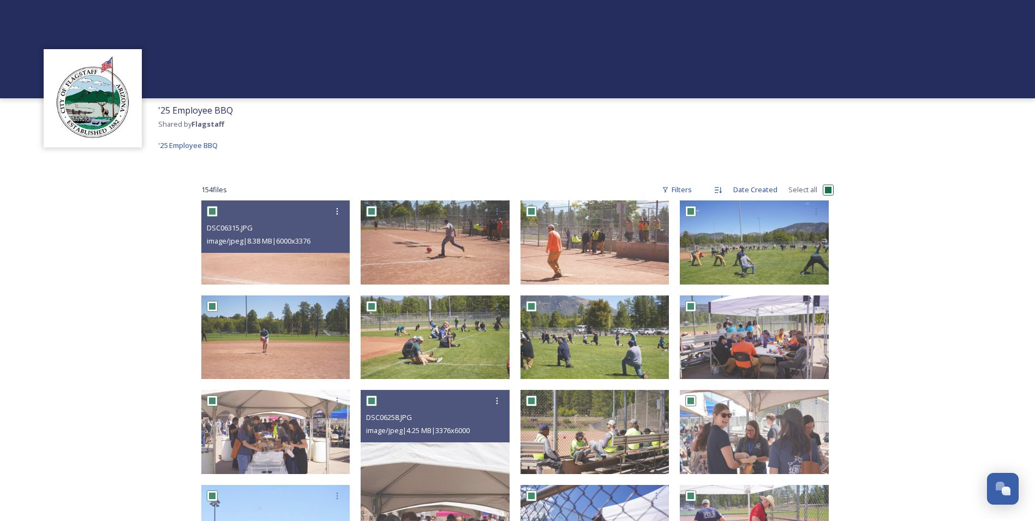
checkbox input "true"
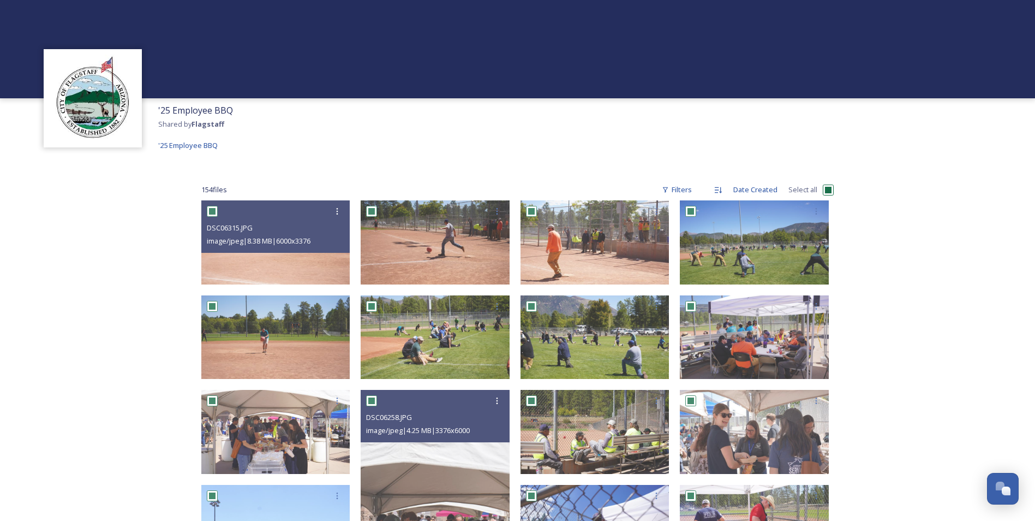
checkbox input "true"
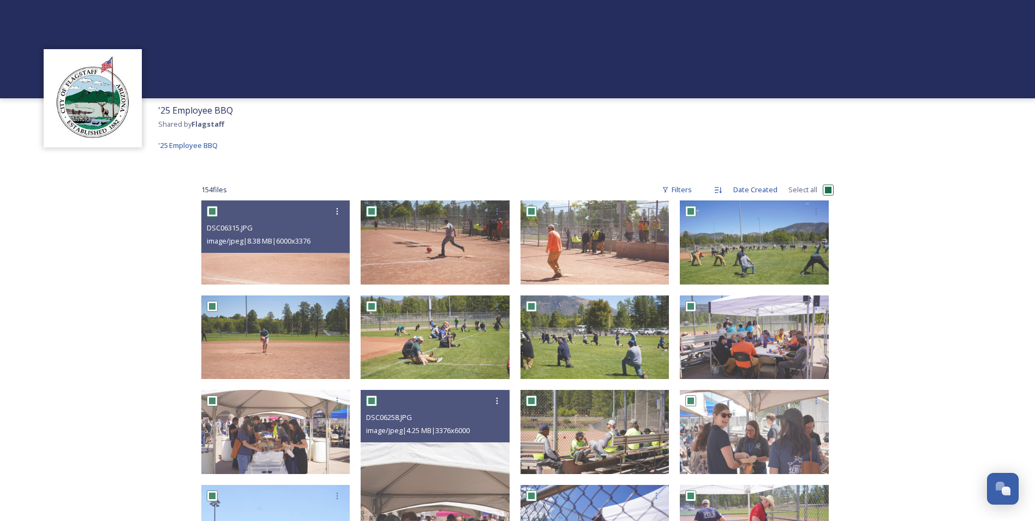
checkbox input "true"
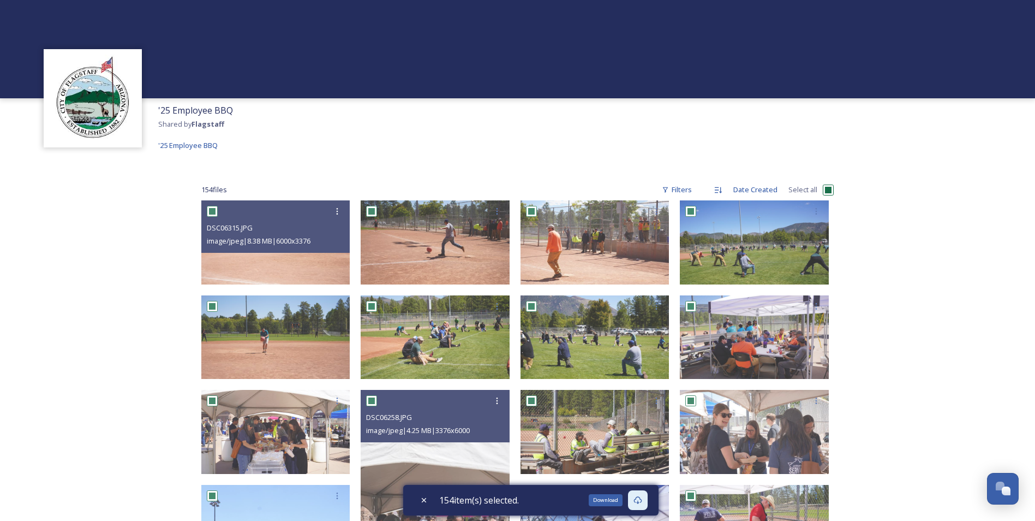
click at [642, 501] on icon at bounding box center [637, 499] width 9 height 9
